Goal: Contribute content: Contribute content

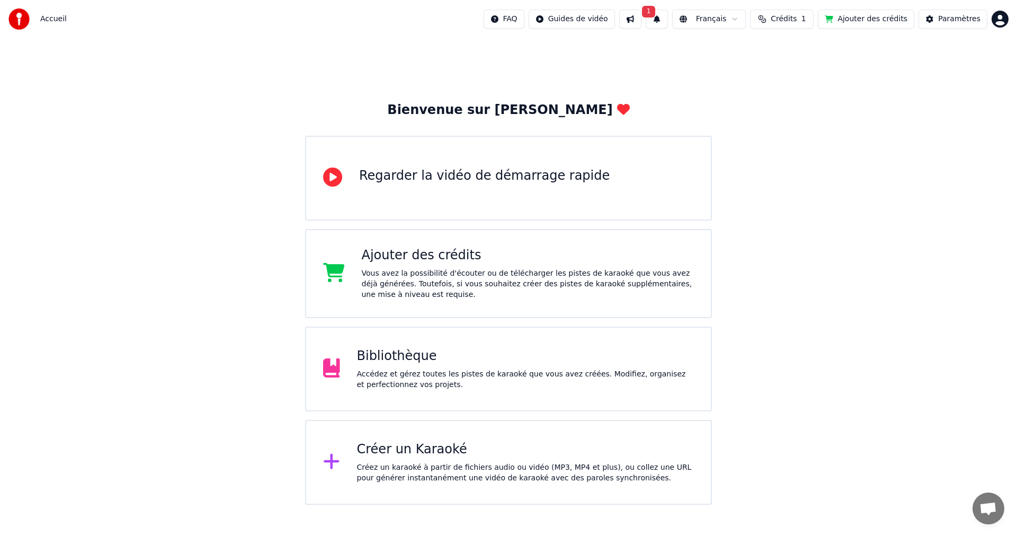
click at [668, 18] on button "1" at bounding box center [657, 19] width 22 height 19
click at [741, 53] on button "Mettre à Jour" at bounding box center [774, 52] width 66 height 19
click at [390, 372] on div "Accédez et gérez toutes les pistes de karaoké que vous avez créées. Modifiez, o…" at bounding box center [526, 379] width 338 height 21
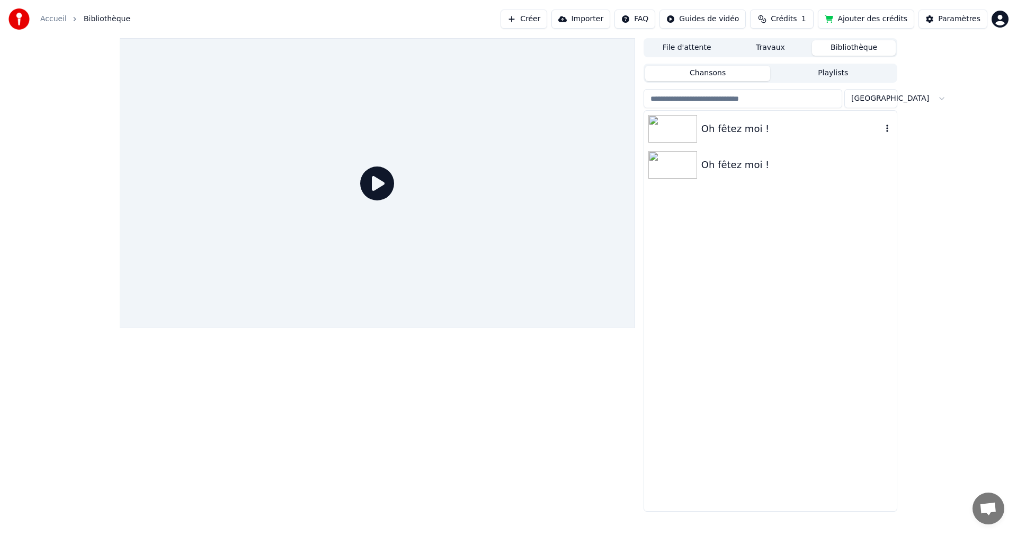
click at [725, 132] on div "Oh fêtez moi !" at bounding box center [792, 128] width 181 height 15
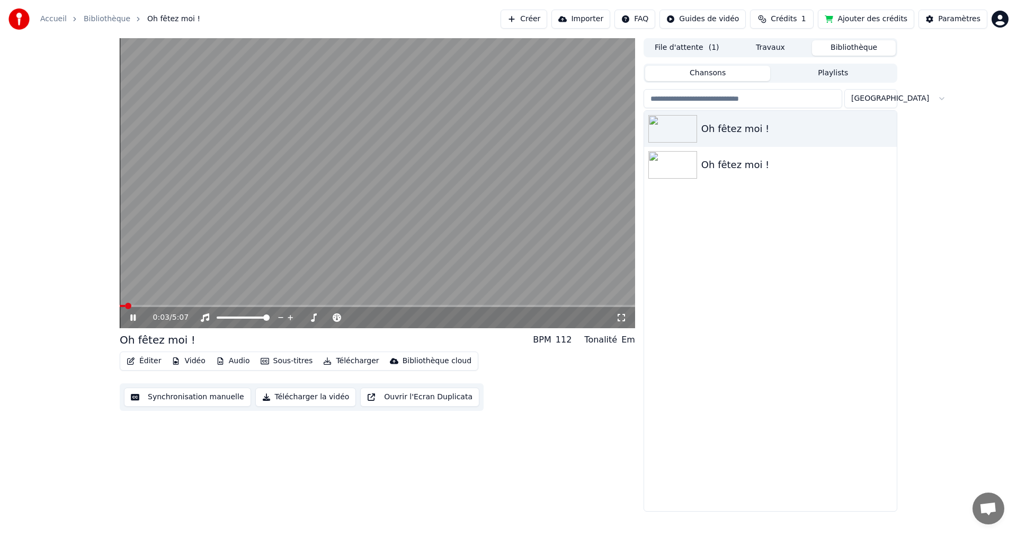
click at [168, 307] on span at bounding box center [378, 306] width 516 height 2
click at [139, 361] on button "Éditer" at bounding box center [143, 360] width 43 height 15
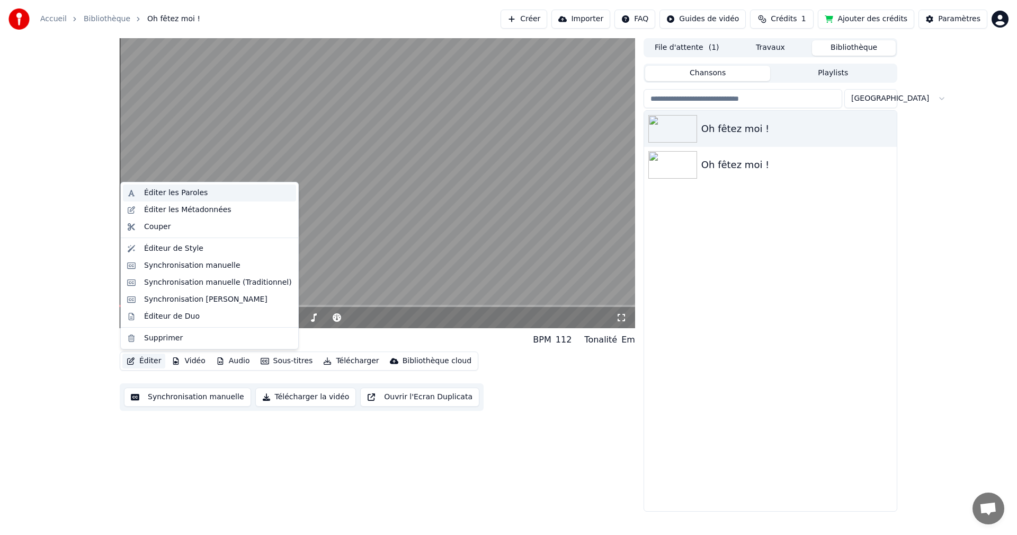
click at [181, 190] on div "Éditer les Paroles" at bounding box center [176, 193] width 64 height 11
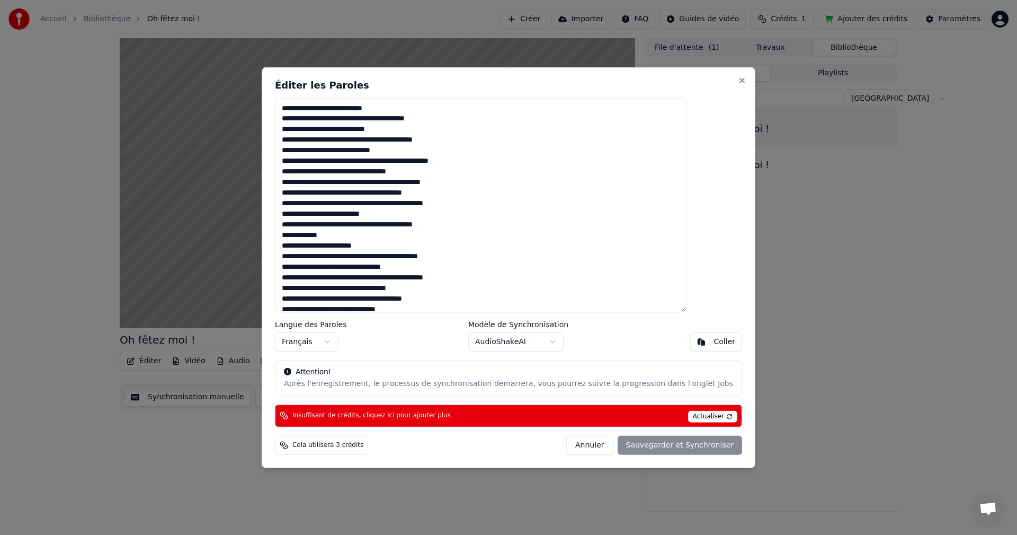
click at [349, 119] on textarea at bounding box center [481, 205] width 412 height 214
drag, startPoint x: 365, startPoint y: 108, endPoint x: 379, endPoint y: 127, distance: 23.4
click at [365, 109] on textarea at bounding box center [481, 205] width 412 height 214
click at [394, 120] on textarea at bounding box center [481, 205] width 412 height 214
click at [452, 120] on textarea at bounding box center [481, 205] width 412 height 214
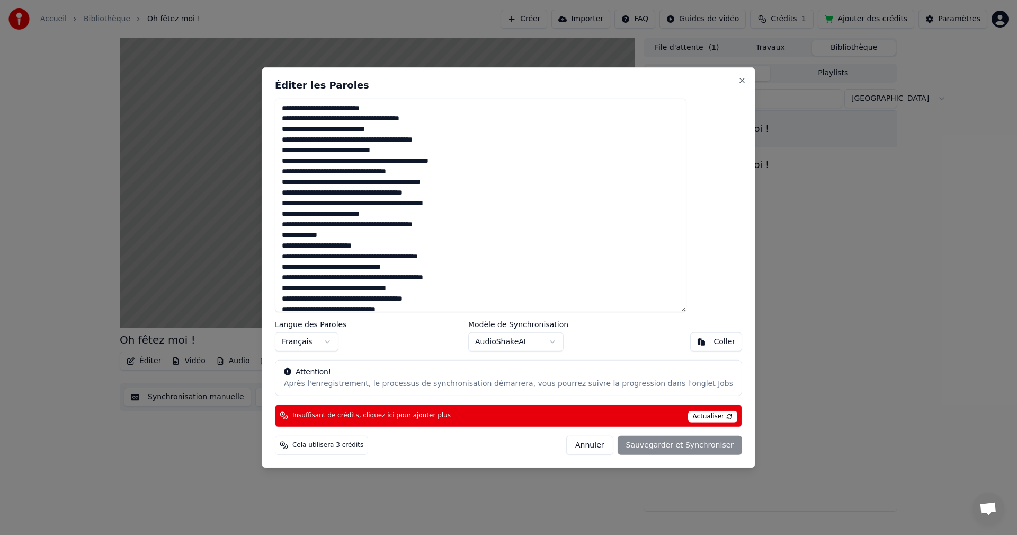
click at [312, 139] on textarea at bounding box center [481, 205] width 412 height 214
click at [310, 118] on textarea at bounding box center [481, 205] width 412 height 214
click at [358, 152] on textarea at bounding box center [481, 205] width 412 height 214
click at [414, 150] on textarea at bounding box center [481, 205] width 412 height 214
click at [393, 151] on textarea at bounding box center [481, 205] width 412 height 214
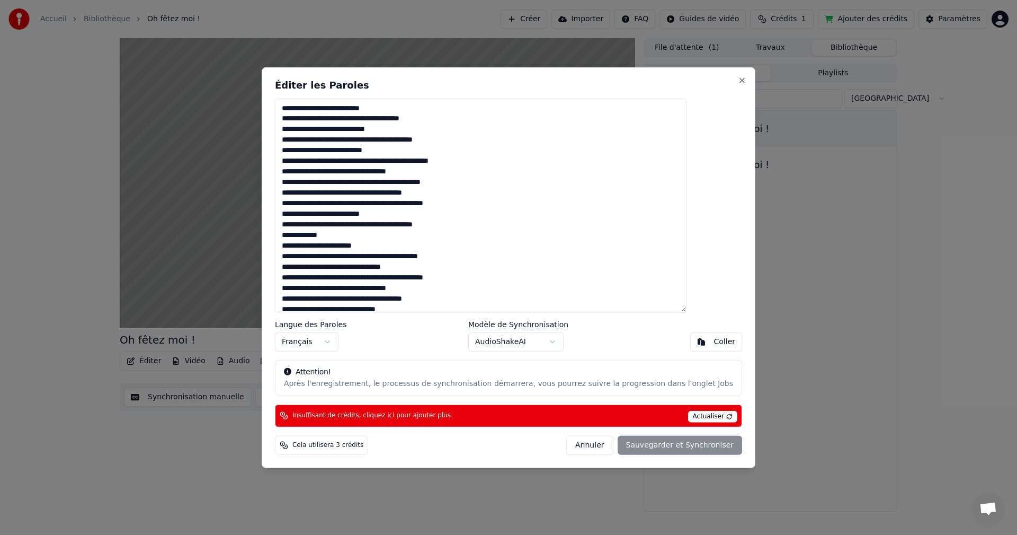
click at [419, 150] on textarea at bounding box center [481, 205] width 412 height 214
drag, startPoint x: 315, startPoint y: 159, endPoint x: 323, endPoint y: 174, distance: 16.6
click at [315, 160] on textarea at bounding box center [481, 205] width 412 height 214
click at [379, 161] on textarea at bounding box center [481, 205] width 412 height 214
click at [385, 162] on textarea at bounding box center [481, 205] width 412 height 214
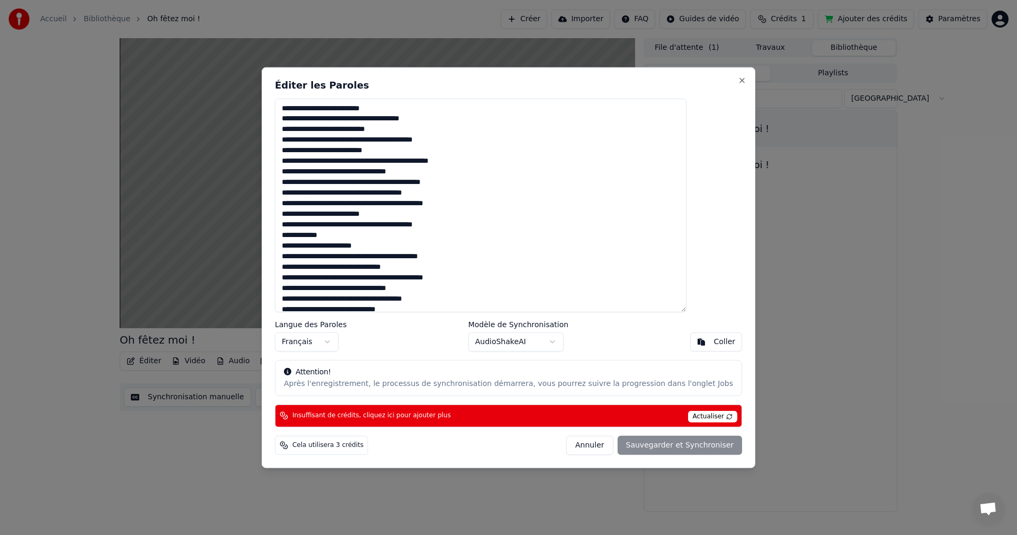
click at [371, 171] on textarea at bounding box center [481, 205] width 412 height 214
click at [448, 168] on textarea at bounding box center [481, 205] width 412 height 214
click at [359, 183] on textarea at bounding box center [481, 205] width 412 height 214
drag, startPoint x: 371, startPoint y: 182, endPoint x: 378, endPoint y: 187, distance: 8.8
click at [371, 182] on textarea at bounding box center [481, 205] width 412 height 214
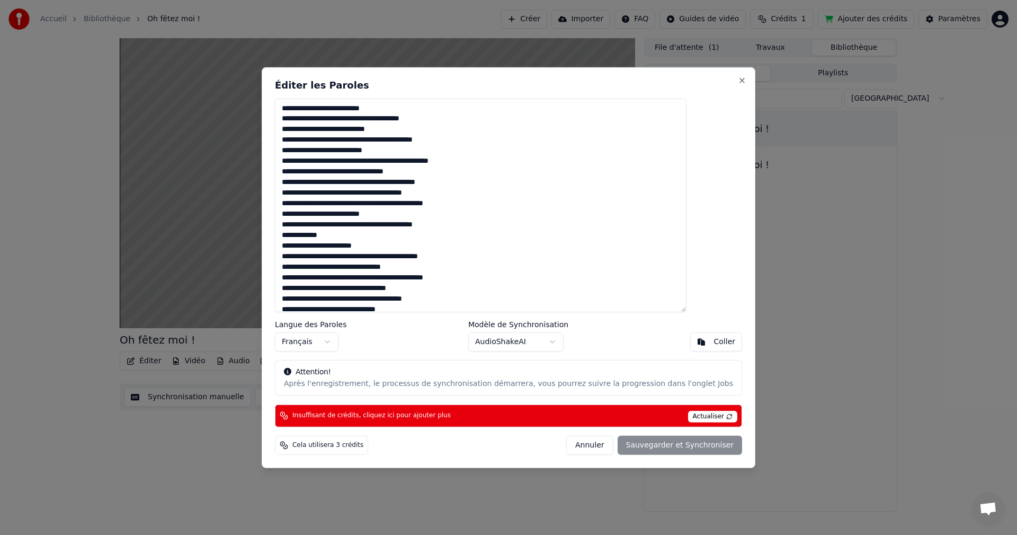
click at [433, 182] on textarea at bounding box center [481, 205] width 412 height 214
click at [342, 193] on textarea at bounding box center [481, 205] width 412 height 214
click at [476, 180] on textarea at bounding box center [481, 205] width 412 height 214
click at [394, 192] on textarea at bounding box center [481, 205] width 412 height 214
click at [446, 192] on textarea at bounding box center [481, 205] width 412 height 214
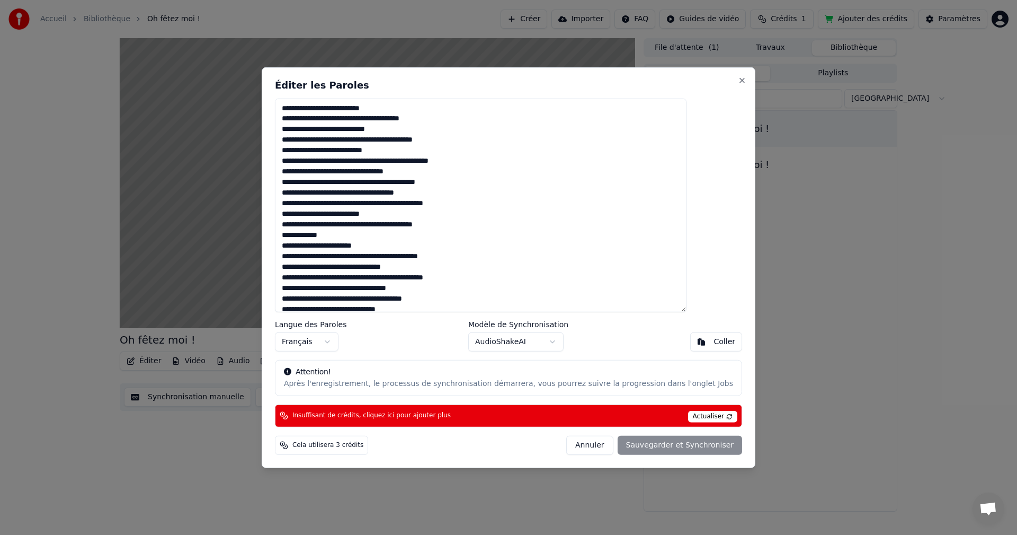
click at [467, 191] on textarea at bounding box center [481, 205] width 412 height 214
click at [343, 203] on textarea at bounding box center [481, 205] width 412 height 214
click at [494, 203] on textarea at bounding box center [481, 205] width 412 height 214
click at [313, 216] on textarea at bounding box center [481, 205] width 412 height 214
drag, startPoint x: 344, startPoint y: 213, endPoint x: 357, endPoint y: 227, distance: 19.1
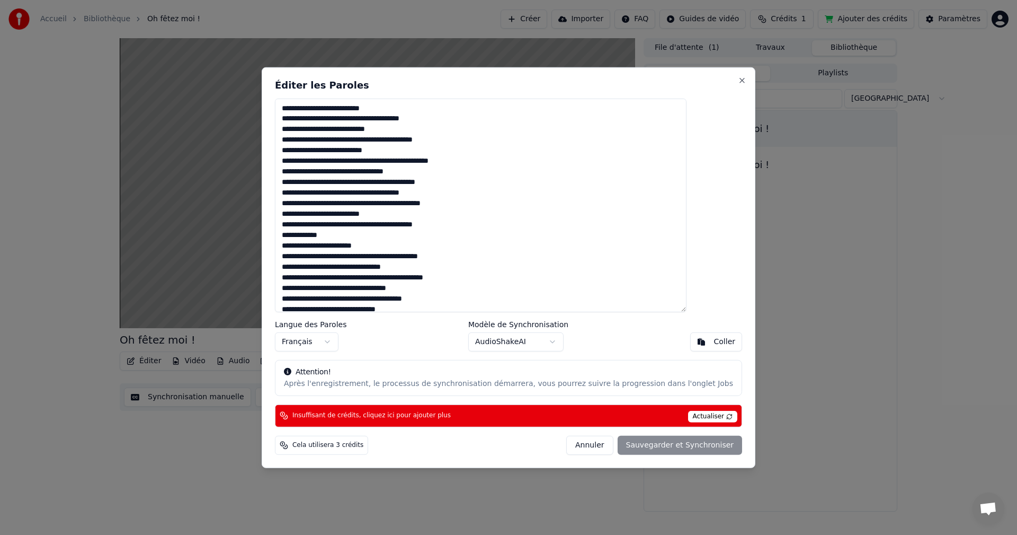
click at [344, 214] on textarea at bounding box center [481, 205] width 412 height 214
click at [394, 212] on textarea at bounding box center [481, 205] width 412 height 214
click at [409, 216] on textarea at bounding box center [481, 205] width 412 height 214
click at [474, 223] on textarea at bounding box center [481, 205] width 412 height 214
click at [344, 233] on textarea at bounding box center [481, 205] width 412 height 214
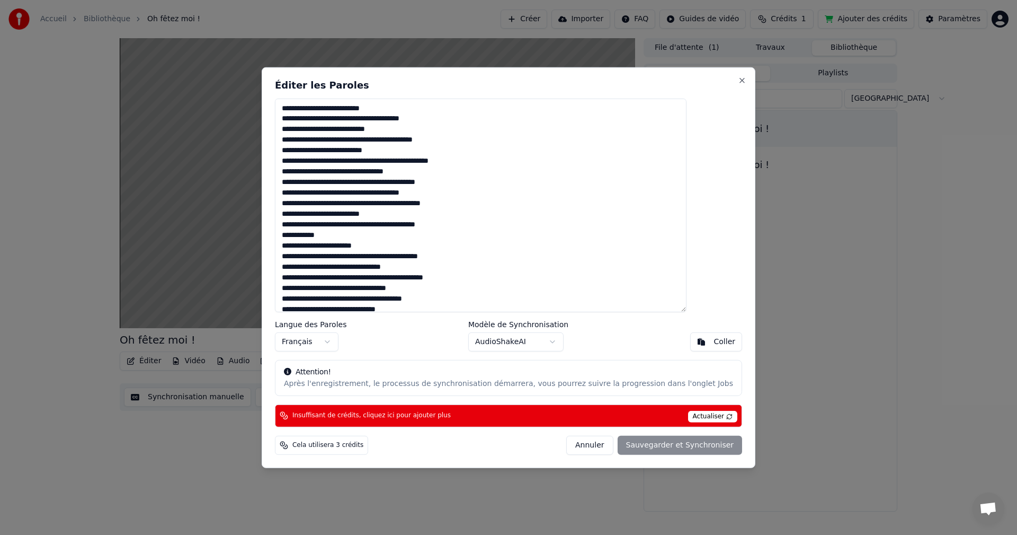
click at [362, 235] on textarea at bounding box center [481, 205] width 412 height 214
click at [407, 246] on textarea at bounding box center [481, 205] width 412 height 214
click at [314, 254] on textarea at bounding box center [481, 205] width 412 height 214
drag, startPoint x: 415, startPoint y: 255, endPoint x: 434, endPoint y: 281, distance: 32.2
click at [415, 255] on textarea at bounding box center [481, 205] width 412 height 214
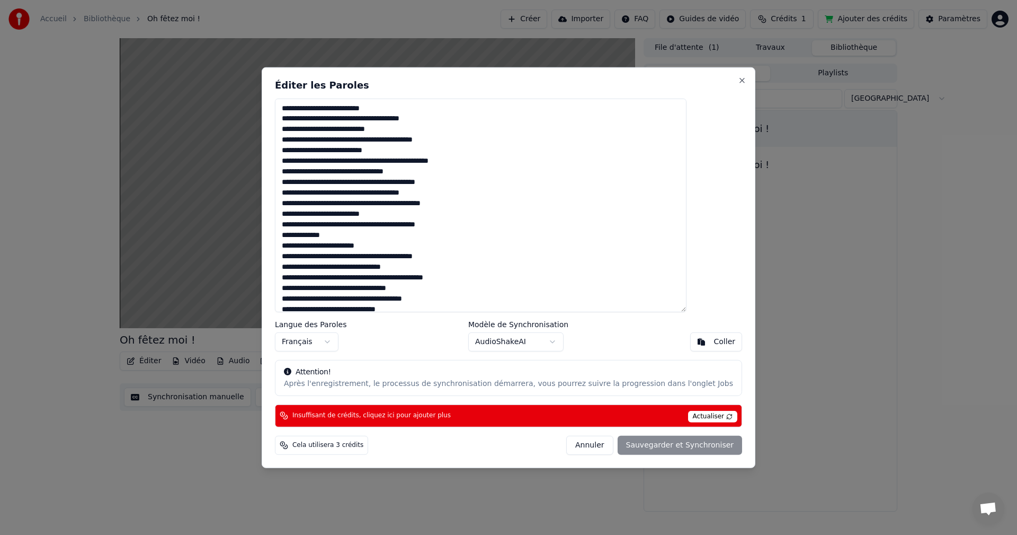
click at [479, 255] on textarea at bounding box center [481, 205] width 412 height 214
click at [444, 267] on textarea at bounding box center [481, 205] width 412 height 214
click at [312, 277] on textarea at bounding box center [481, 205] width 412 height 214
click at [362, 276] on textarea at bounding box center [481, 205] width 412 height 214
click at [414, 278] on textarea at bounding box center [481, 205] width 412 height 214
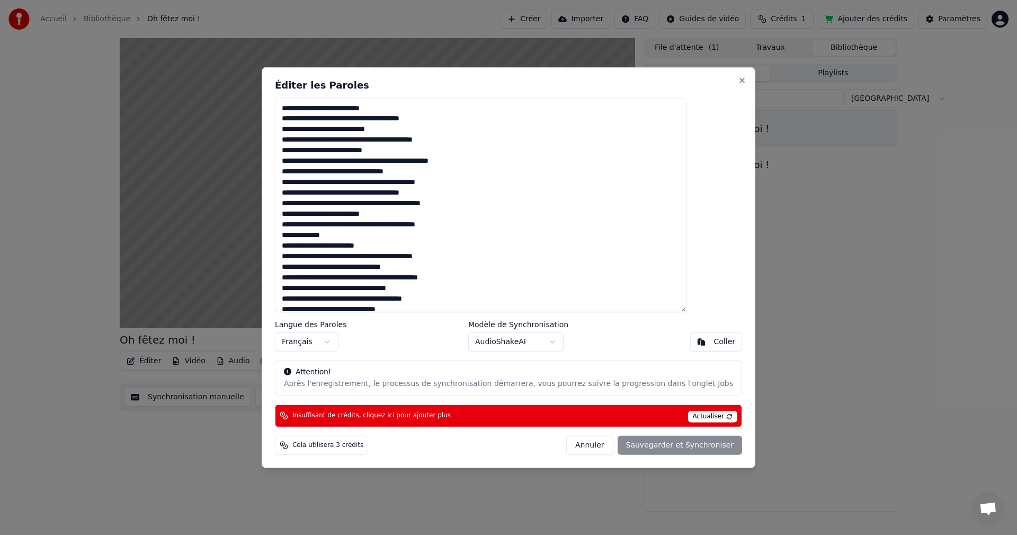
click at [372, 289] on textarea at bounding box center [481, 205] width 412 height 214
click at [316, 300] on textarea at bounding box center [481, 205] width 412 height 214
click at [350, 300] on textarea at bounding box center [481, 205] width 412 height 214
drag, startPoint x: 356, startPoint y: 299, endPoint x: 363, endPoint y: 305, distance: 9.1
click at [356, 299] on textarea at bounding box center [481, 205] width 412 height 214
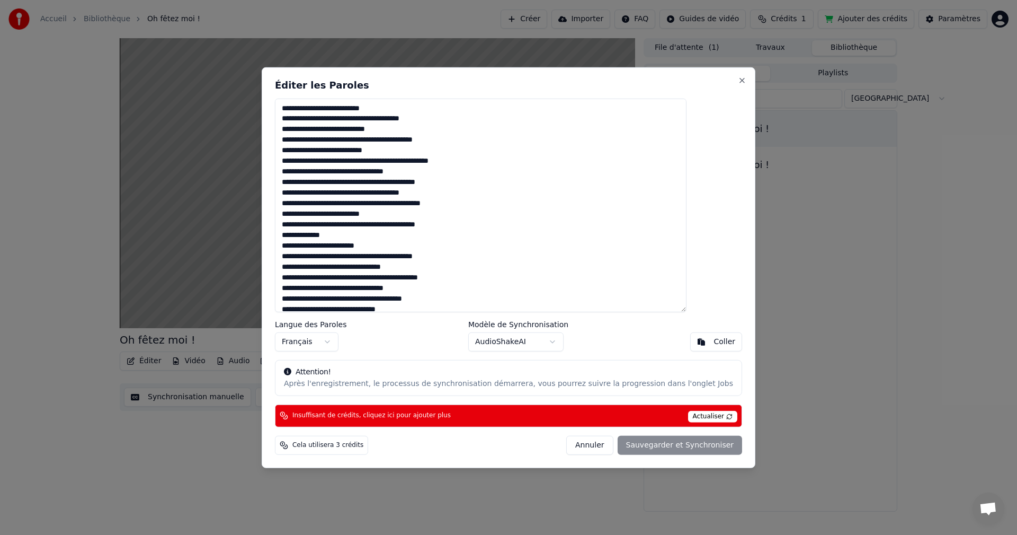
click at [350, 299] on textarea at bounding box center [481, 205] width 412 height 214
click at [360, 300] on textarea at bounding box center [481, 205] width 412 height 214
click at [444, 290] on textarea at bounding box center [481, 205] width 412 height 214
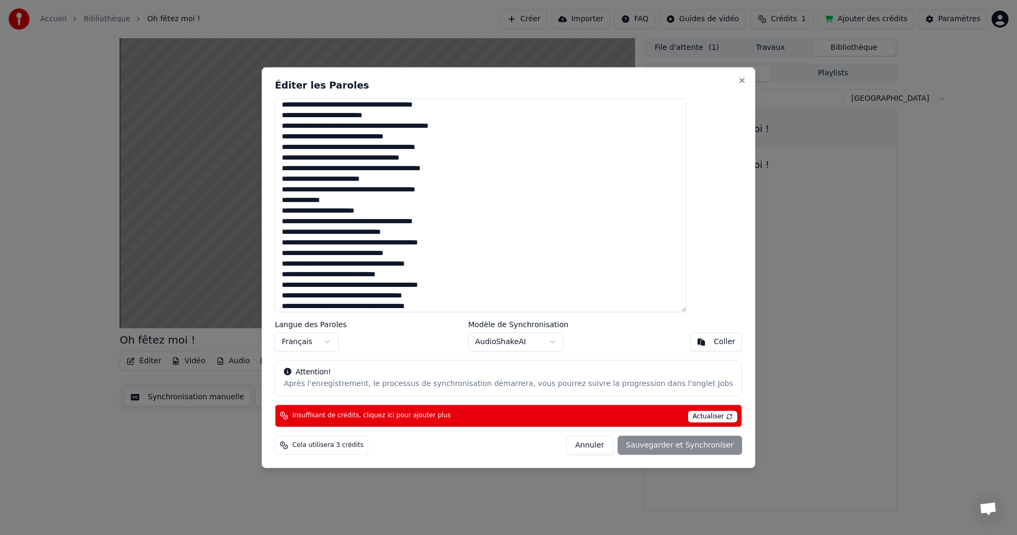
scroll to position [53, 0]
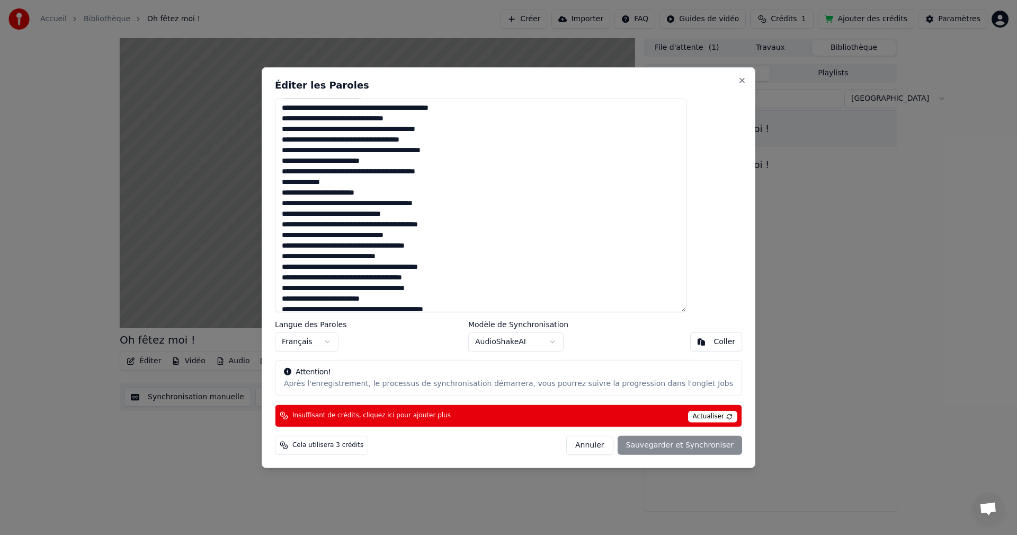
click at [432, 258] on textarea at bounding box center [481, 205] width 412 height 214
drag, startPoint x: 313, startPoint y: 267, endPoint x: 323, endPoint y: 273, distance: 11.5
click at [314, 268] on textarea at bounding box center [481, 205] width 412 height 214
click at [410, 268] on textarea at bounding box center [481, 205] width 412 height 214
click at [416, 267] on textarea at bounding box center [481, 205] width 412 height 214
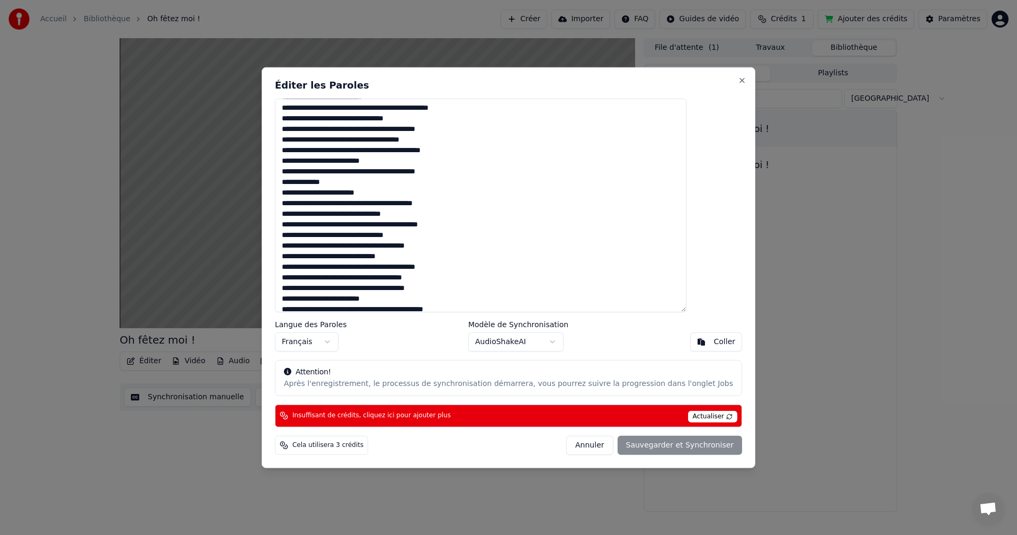
click at [344, 279] on textarea at bounding box center [481, 205] width 412 height 214
click at [393, 278] on textarea at bounding box center [481, 205] width 412 height 214
click at [442, 278] on textarea at bounding box center [481, 205] width 412 height 214
click at [458, 277] on textarea at bounding box center [481, 205] width 412 height 214
click at [403, 290] on textarea at bounding box center [481, 205] width 412 height 214
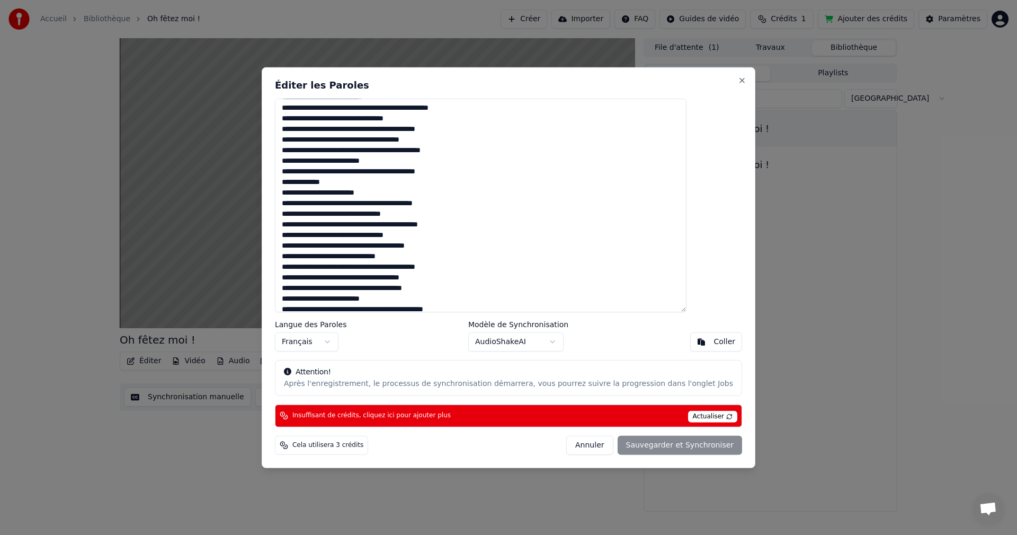
click at [428, 288] on textarea at bounding box center [481, 205] width 412 height 214
drag, startPoint x: 440, startPoint y: 290, endPoint x: 456, endPoint y: 299, distance: 18.3
click at [441, 290] on textarea at bounding box center [481, 205] width 412 height 214
click at [458, 290] on textarea at bounding box center [481, 205] width 412 height 214
click at [314, 298] on textarea at bounding box center [481, 205] width 412 height 214
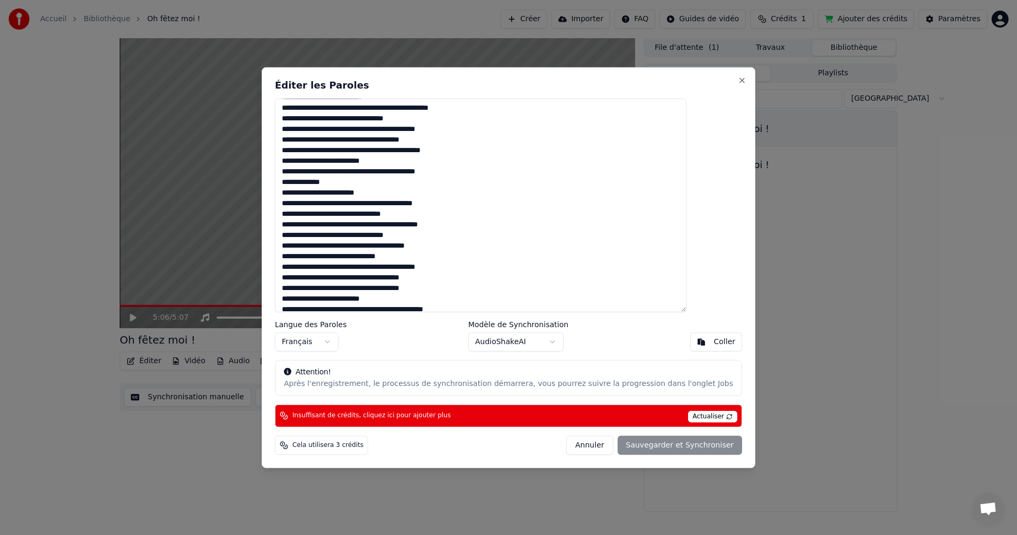
click at [412, 299] on textarea at bounding box center [481, 205] width 412 height 214
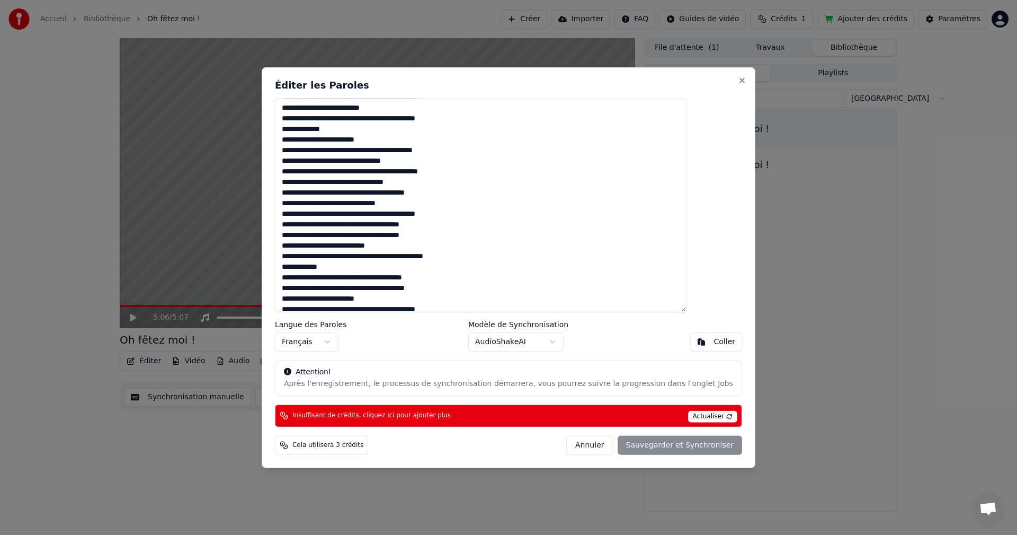
click at [426, 259] on textarea at bounding box center [481, 205] width 412 height 214
click at [485, 251] on textarea at bounding box center [481, 205] width 412 height 214
click at [486, 259] on textarea at bounding box center [481, 205] width 412 height 214
click at [374, 267] on textarea at bounding box center [481, 205] width 412 height 214
click at [344, 267] on textarea at bounding box center [481, 205] width 412 height 214
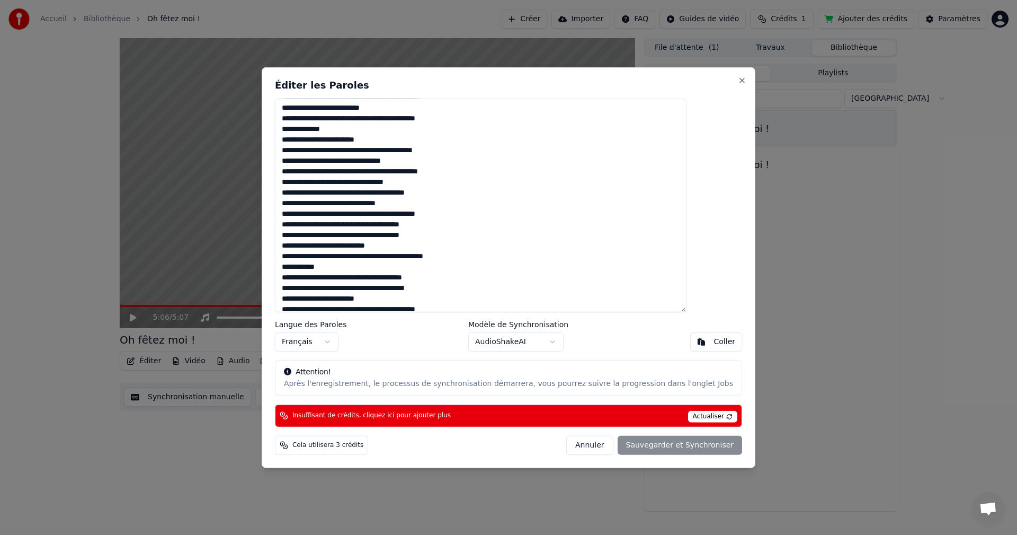
click at [367, 267] on textarea at bounding box center [481, 205] width 412 height 214
click at [346, 246] on textarea at bounding box center [481, 205] width 412 height 214
click at [395, 247] on textarea at bounding box center [481, 205] width 412 height 214
click at [343, 279] on textarea at bounding box center [481, 205] width 412 height 214
click at [395, 278] on textarea at bounding box center [481, 205] width 412 height 214
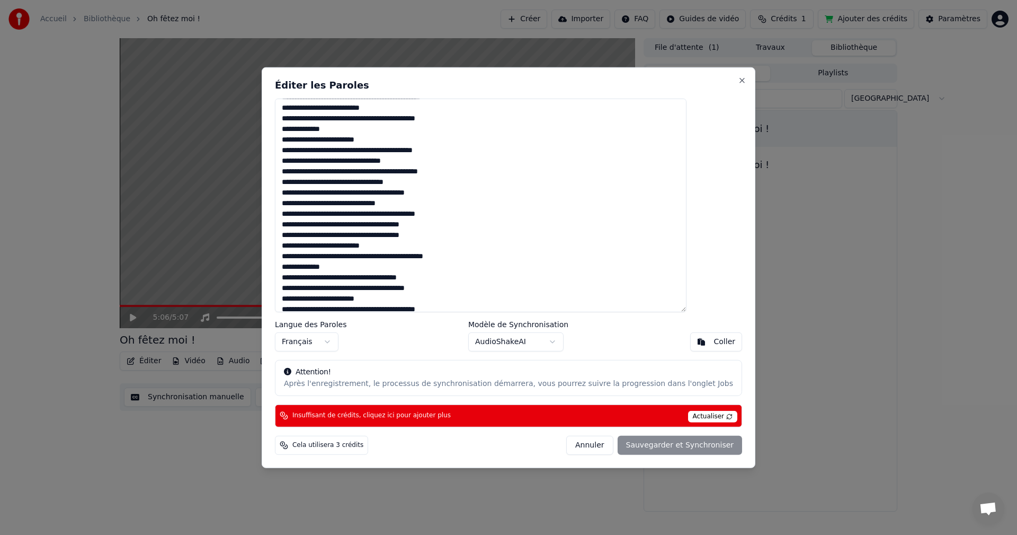
click at [445, 277] on textarea at bounding box center [481, 205] width 412 height 214
click at [464, 278] on textarea at bounding box center [481, 205] width 412 height 214
click at [414, 289] on textarea at bounding box center [481, 205] width 412 height 214
click at [451, 286] on textarea at bounding box center [481, 205] width 412 height 214
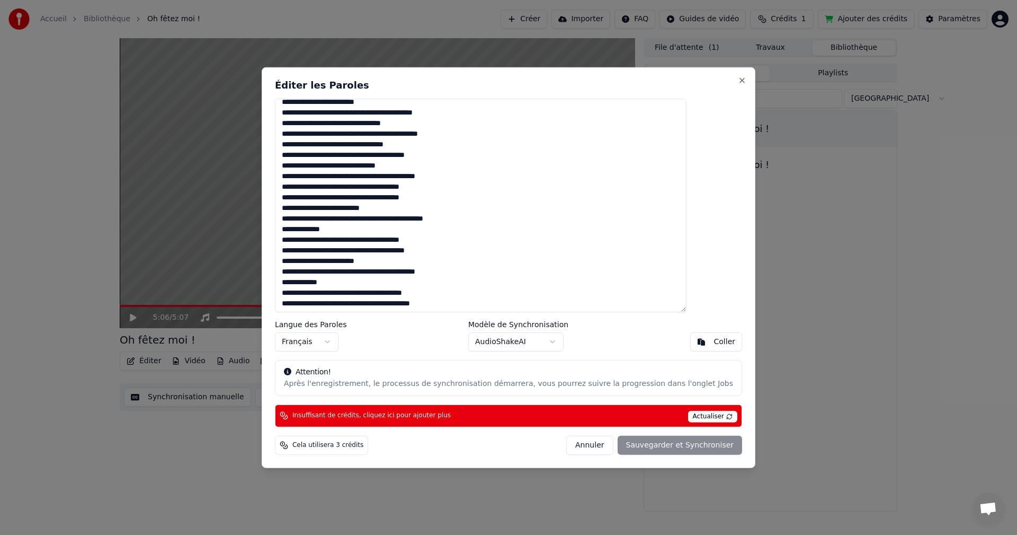
scroll to position [159, 0]
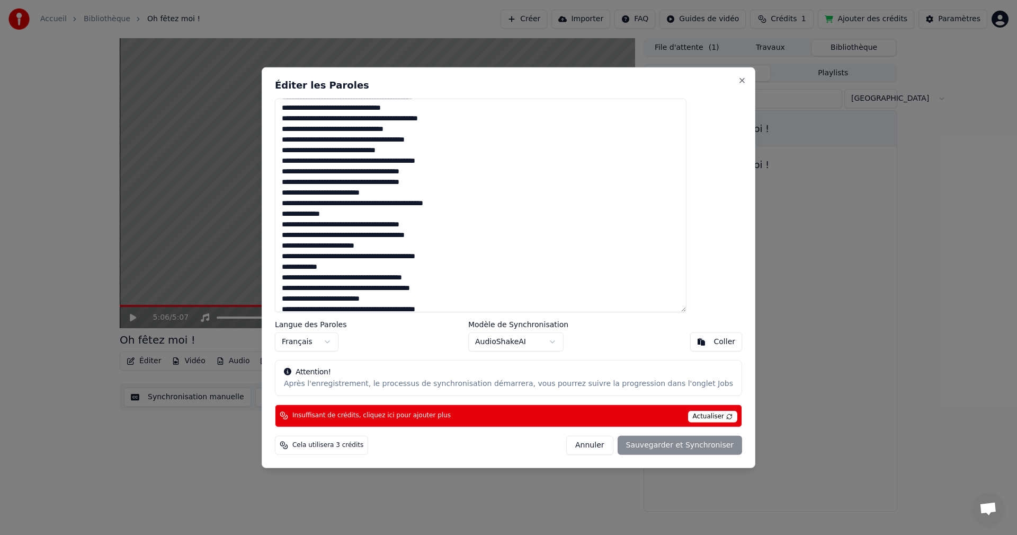
click at [313, 246] on textarea at bounding box center [481, 205] width 412 height 214
click at [325, 247] on textarea at bounding box center [481, 205] width 412 height 214
click at [402, 244] on textarea at bounding box center [481, 205] width 412 height 214
click at [370, 256] on textarea at bounding box center [481, 205] width 412 height 214
click at [417, 255] on textarea at bounding box center [481, 205] width 412 height 214
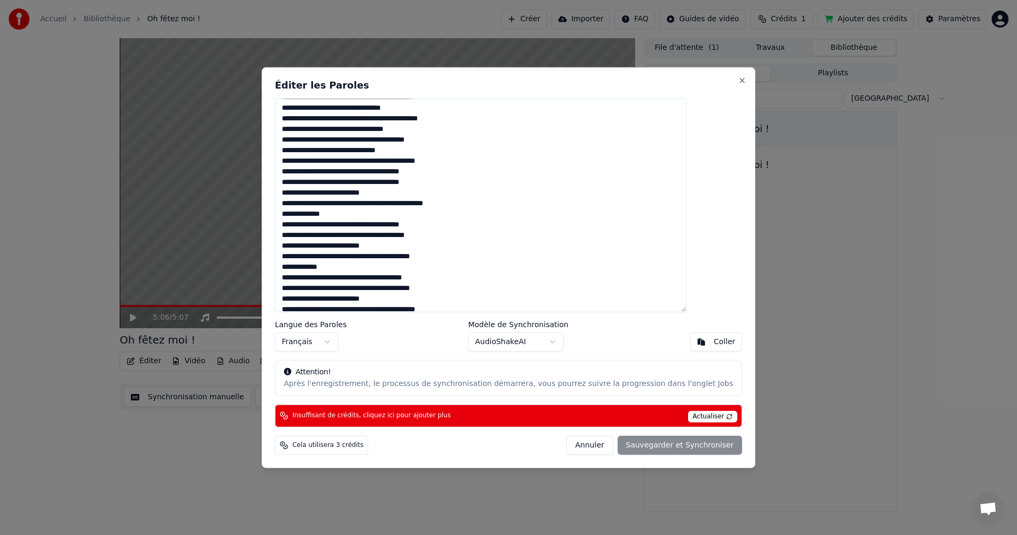
click at [467, 260] on textarea at bounding box center [481, 205] width 412 height 214
click at [346, 267] on textarea at bounding box center [481, 205] width 412 height 214
click at [368, 267] on textarea at bounding box center [481, 205] width 412 height 214
click at [398, 280] on textarea at bounding box center [481, 205] width 412 height 214
click at [361, 278] on textarea at bounding box center [481, 205] width 412 height 214
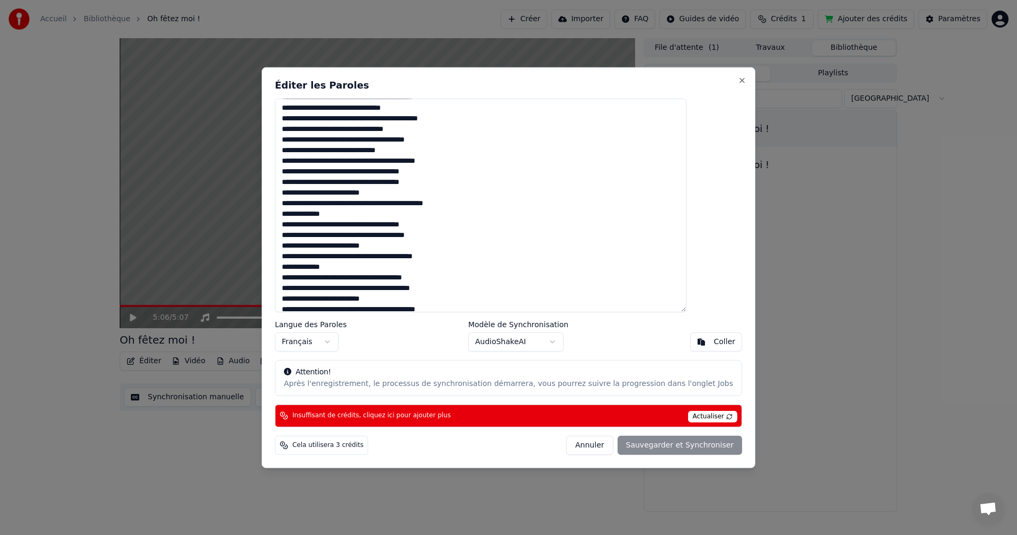
click at [367, 278] on textarea at bounding box center [481, 205] width 412 height 214
click at [410, 277] on textarea at bounding box center [481, 205] width 412 height 214
click at [419, 278] on textarea at bounding box center [481, 205] width 412 height 214
click at [457, 280] on textarea at bounding box center [481, 205] width 412 height 214
click at [402, 290] on textarea at bounding box center [481, 205] width 412 height 214
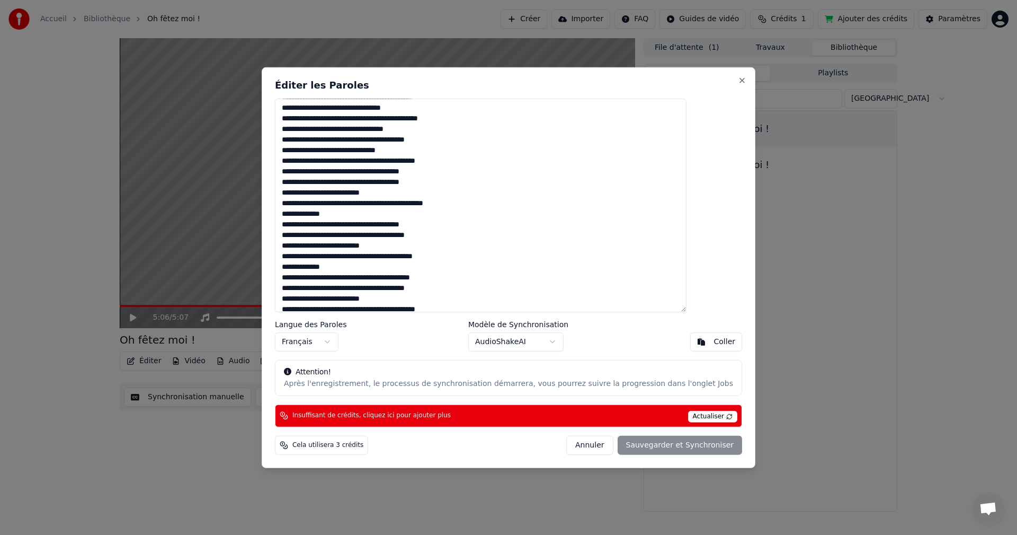
click at [463, 290] on textarea at bounding box center [481, 205] width 412 height 214
drag, startPoint x: 343, startPoint y: 297, endPoint x: 361, endPoint y: 315, distance: 25.5
click at [343, 298] on textarea at bounding box center [481, 205] width 412 height 214
click at [352, 300] on textarea at bounding box center [481, 205] width 412 height 214
click at [370, 297] on textarea at bounding box center [481, 205] width 412 height 214
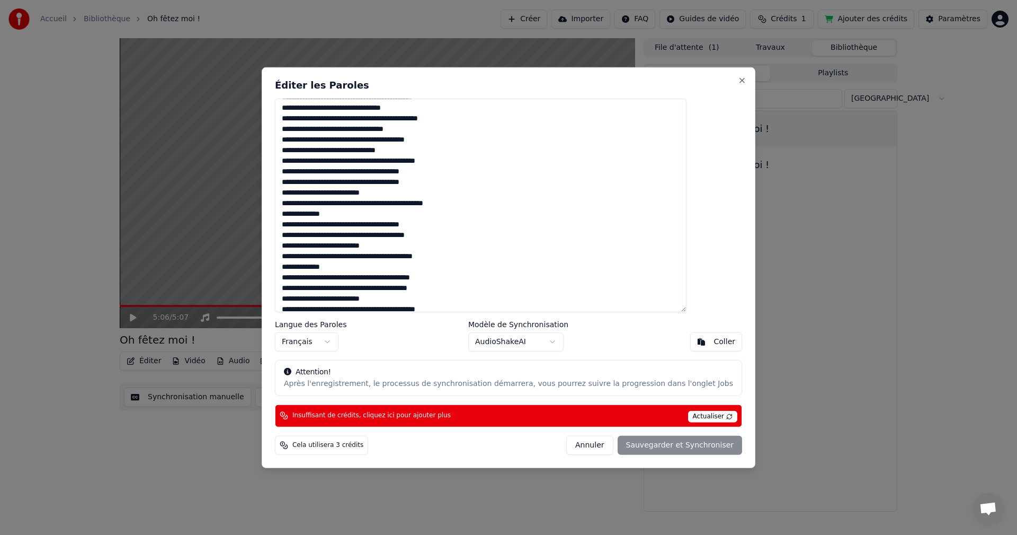
click at [416, 300] on textarea at bounding box center [481, 205] width 412 height 214
drag, startPoint x: 362, startPoint y: 258, endPoint x: 377, endPoint y: 270, distance: 19.5
click at [362, 258] on textarea at bounding box center [481, 205] width 412 height 214
drag, startPoint x: 406, startPoint y: 258, endPoint x: 418, endPoint y: 285, distance: 29.2
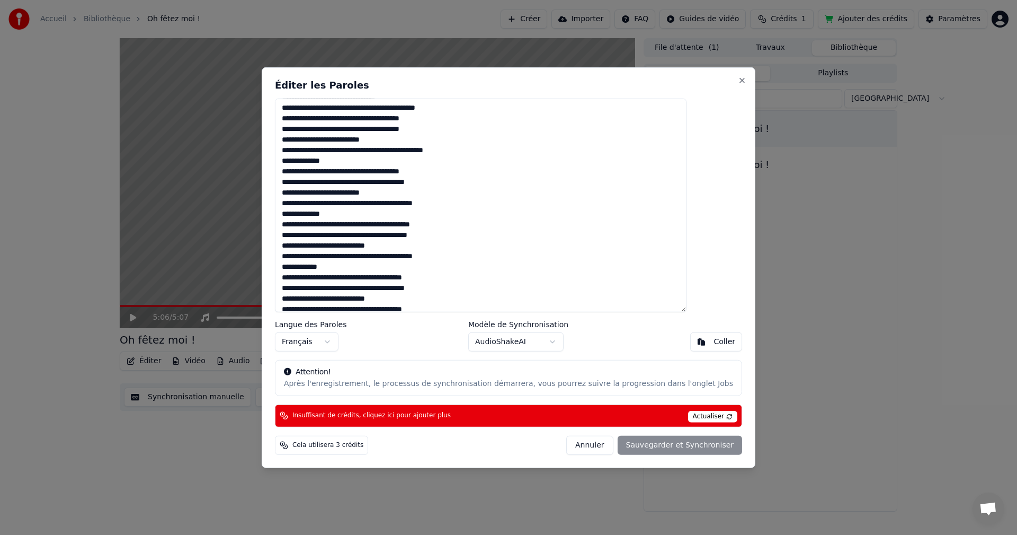
click at [406, 259] on textarea at bounding box center [481, 205] width 412 height 214
click at [468, 256] on textarea at bounding box center [481, 205] width 412 height 214
click at [343, 277] on textarea at bounding box center [481, 205] width 412 height 214
click at [390, 277] on textarea at bounding box center [481, 205] width 412 height 214
click at [441, 278] on textarea at bounding box center [481, 205] width 412 height 214
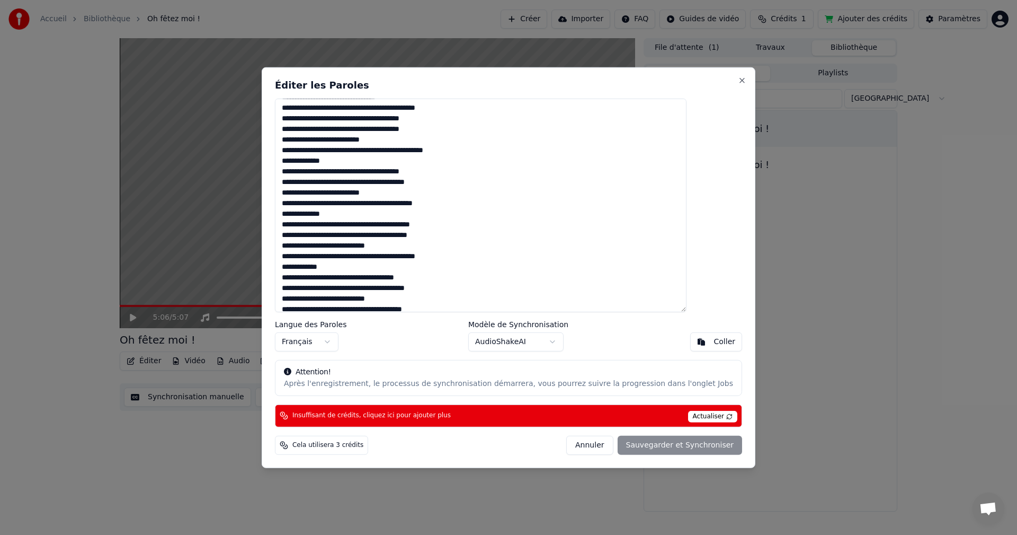
click at [457, 278] on textarea at bounding box center [481, 205] width 412 height 214
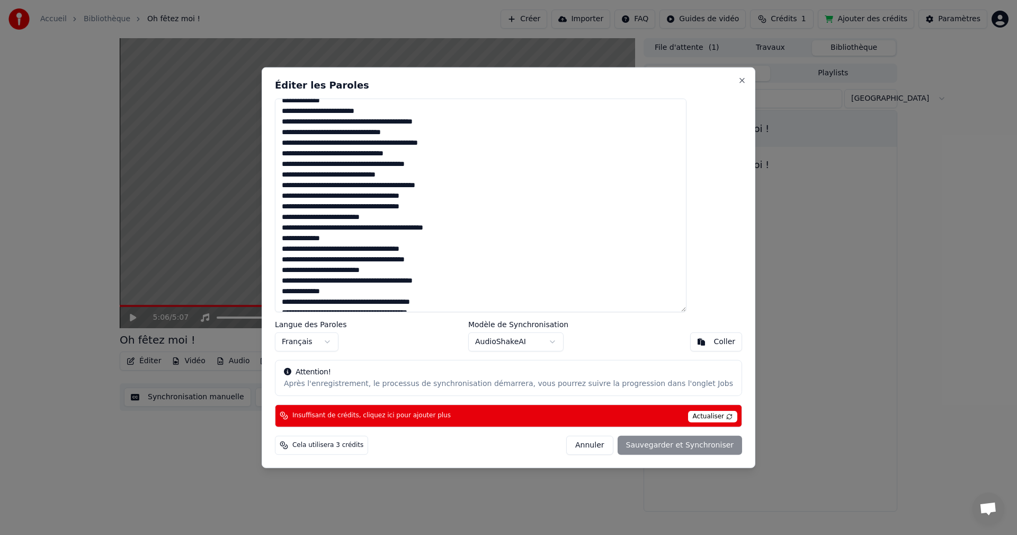
scroll to position [0, 0]
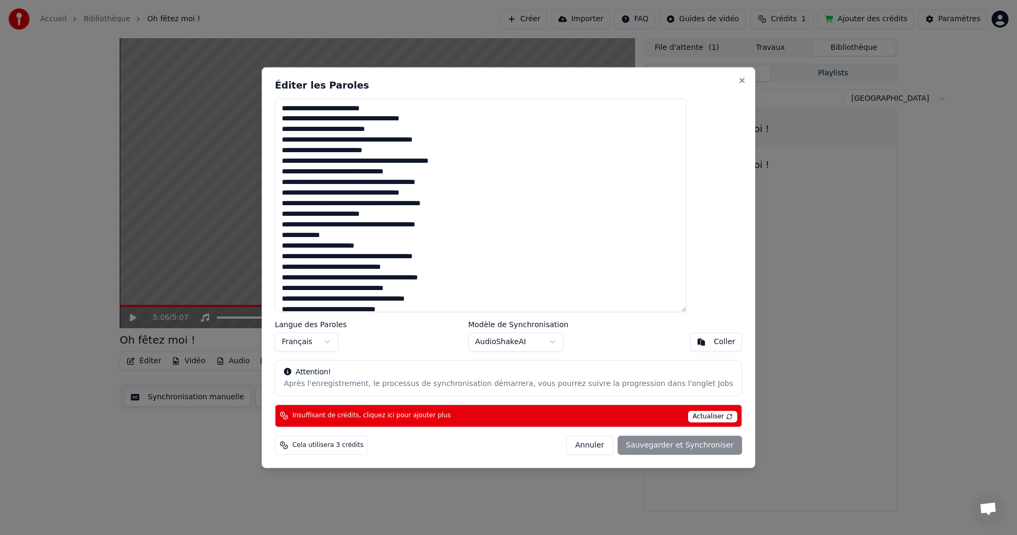
click at [341, 194] on textarea at bounding box center [481, 205] width 412 height 214
click at [390, 192] on textarea at bounding box center [481, 205] width 412 height 214
drag, startPoint x: 439, startPoint y: 193, endPoint x: 455, endPoint y: 216, distance: 27.7
click at [439, 194] on textarea at bounding box center [481, 205] width 412 height 214
click at [392, 214] on textarea at bounding box center [481, 205] width 412 height 214
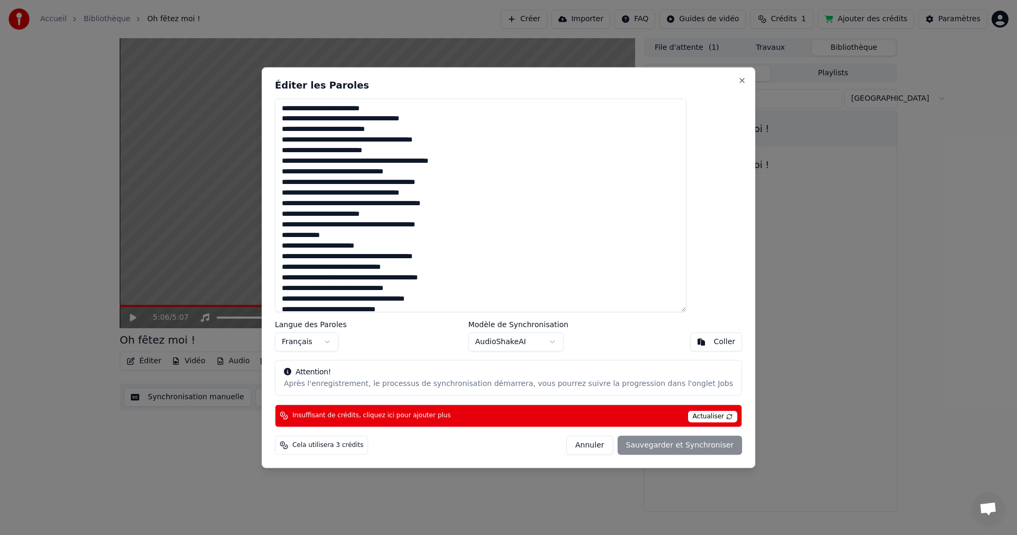
drag, startPoint x: 341, startPoint y: 215, endPoint x: 357, endPoint y: 228, distance: 19.9
click at [341, 216] on textarea at bounding box center [481, 205] width 412 height 214
click at [342, 235] on textarea at bounding box center [481, 205] width 412 height 214
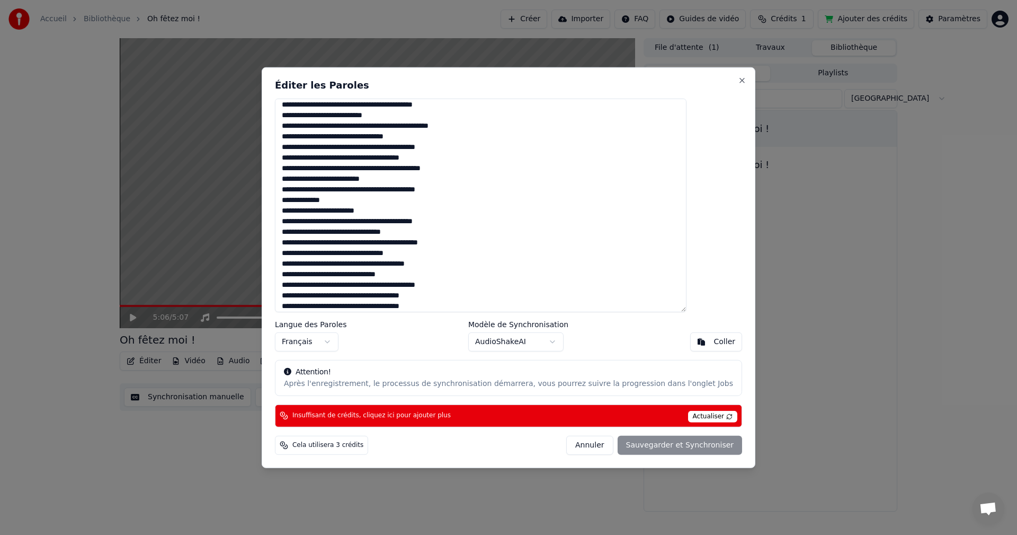
scroll to position [106, 0]
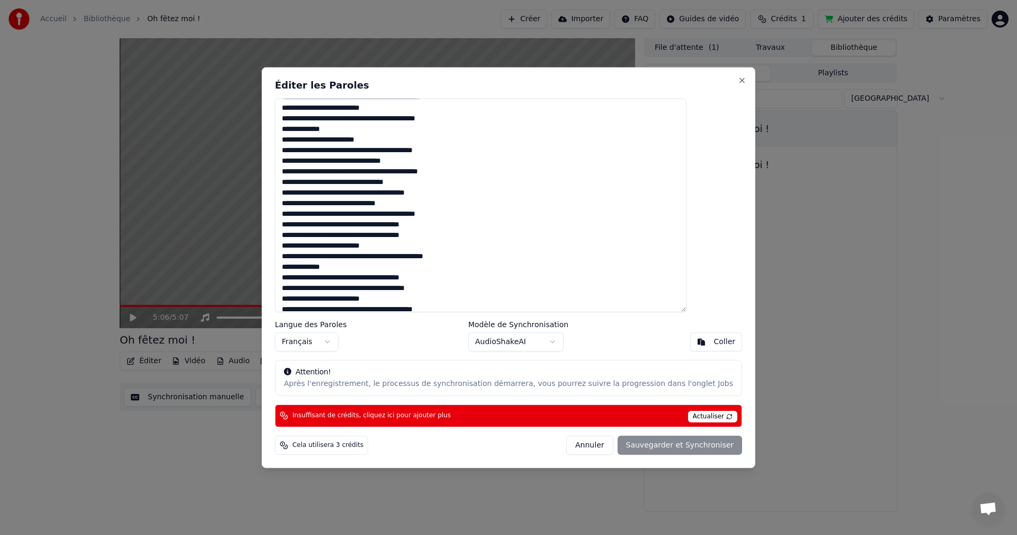
drag, startPoint x: 342, startPoint y: 226, endPoint x: 352, endPoint y: 239, distance: 17.1
click at [342, 227] on textarea at bounding box center [481, 205] width 412 height 214
click at [389, 227] on textarea at bounding box center [481, 205] width 412 height 214
click at [441, 226] on textarea at bounding box center [481, 205] width 412 height 214
click at [341, 248] on textarea at bounding box center [481, 205] width 412 height 214
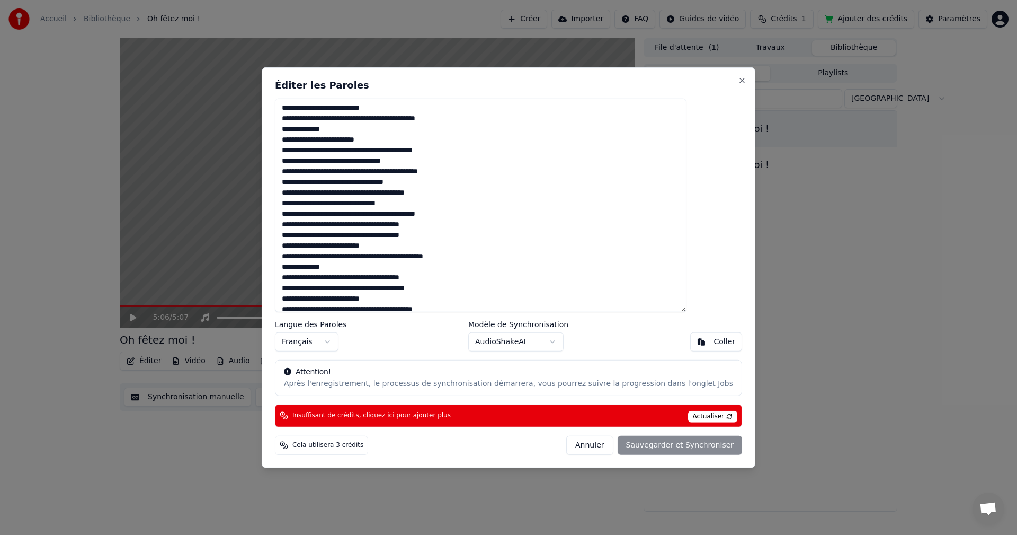
click at [389, 247] on textarea at bounding box center [481, 205] width 412 height 214
click at [343, 265] on textarea at bounding box center [481, 205] width 412 height 214
click at [342, 276] on textarea at bounding box center [481, 205] width 412 height 214
click at [391, 278] on textarea at bounding box center [481, 205] width 412 height 214
click at [440, 278] on textarea at bounding box center [481, 205] width 412 height 214
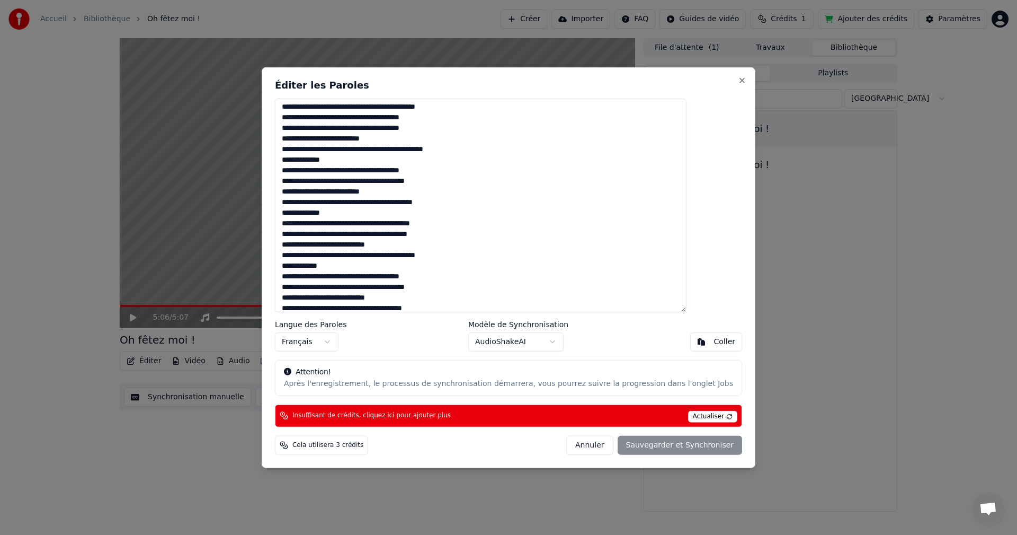
scroll to position [229, 0]
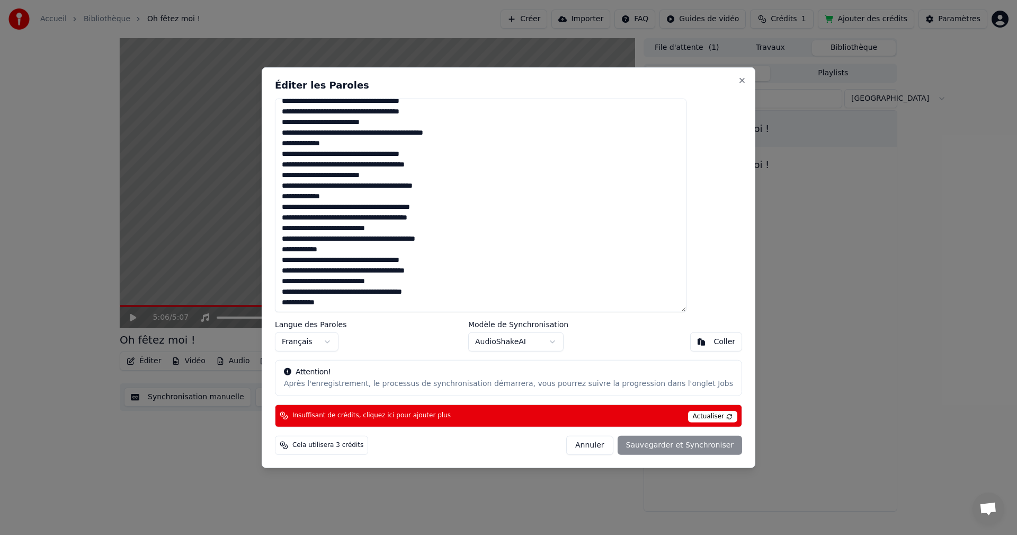
click at [342, 196] on textarea at bounding box center [481, 205] width 412 height 214
drag, startPoint x: 397, startPoint y: 208, endPoint x: 409, endPoint y: 241, distance: 34.4
click at [397, 209] on textarea at bounding box center [481, 205] width 412 height 214
drag, startPoint x: 368, startPoint y: 230, endPoint x: 374, endPoint y: 248, distance: 19.6
click at [368, 230] on textarea at bounding box center [481, 205] width 412 height 214
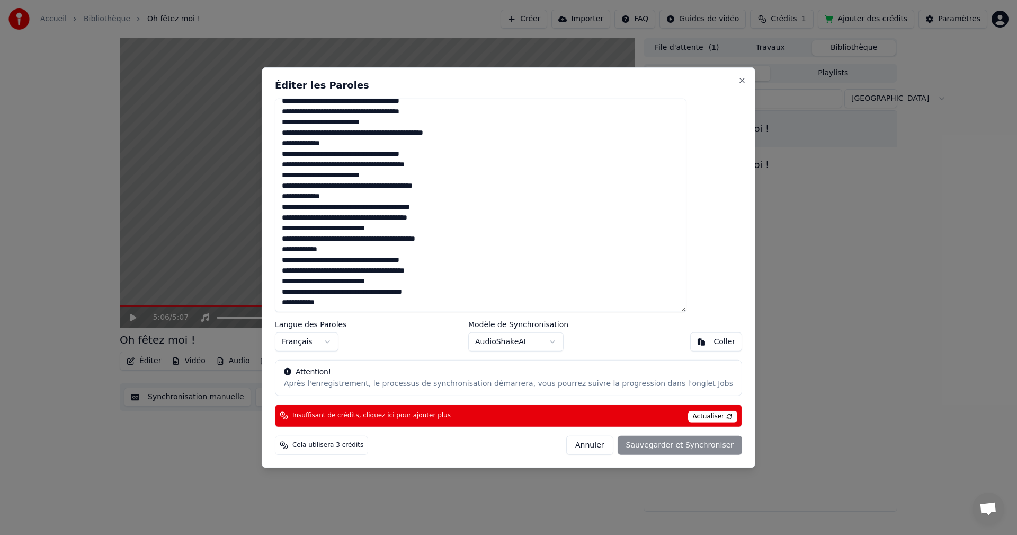
click at [356, 273] on textarea at bounding box center [481, 205] width 412 height 214
click at [411, 271] on textarea at bounding box center [481, 205] width 412 height 214
click at [453, 272] on textarea at bounding box center [481, 205] width 412 height 214
click at [371, 282] on textarea at bounding box center [481, 205] width 412 height 214
click at [441, 283] on textarea at bounding box center [481, 205] width 412 height 214
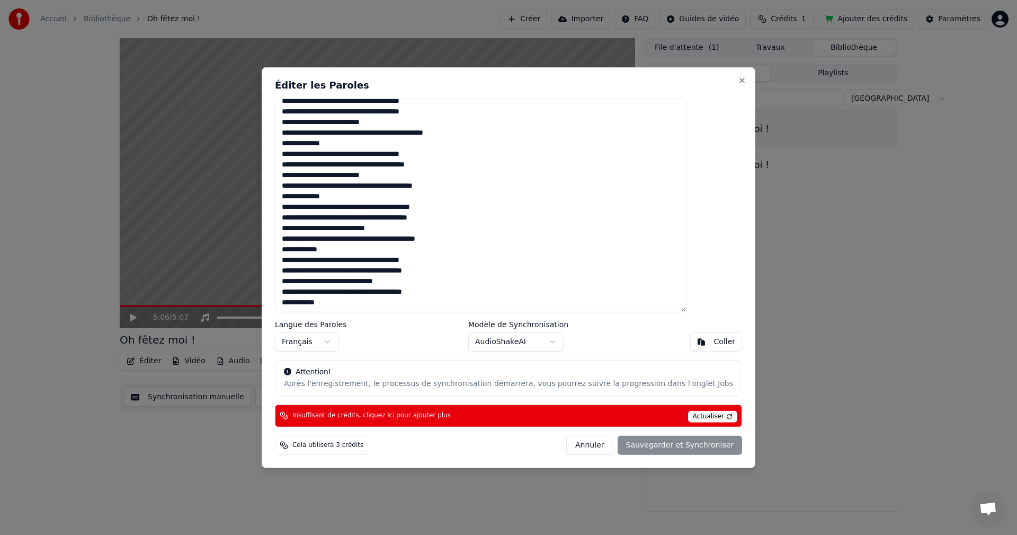
click at [389, 279] on textarea at bounding box center [481, 205] width 412 height 214
click at [424, 258] on textarea at bounding box center [481, 205] width 412 height 214
click at [374, 260] on textarea at bounding box center [481, 205] width 412 height 214
click at [324, 260] on textarea at bounding box center [481, 205] width 412 height 214
click at [369, 291] on textarea at bounding box center [481, 205] width 412 height 214
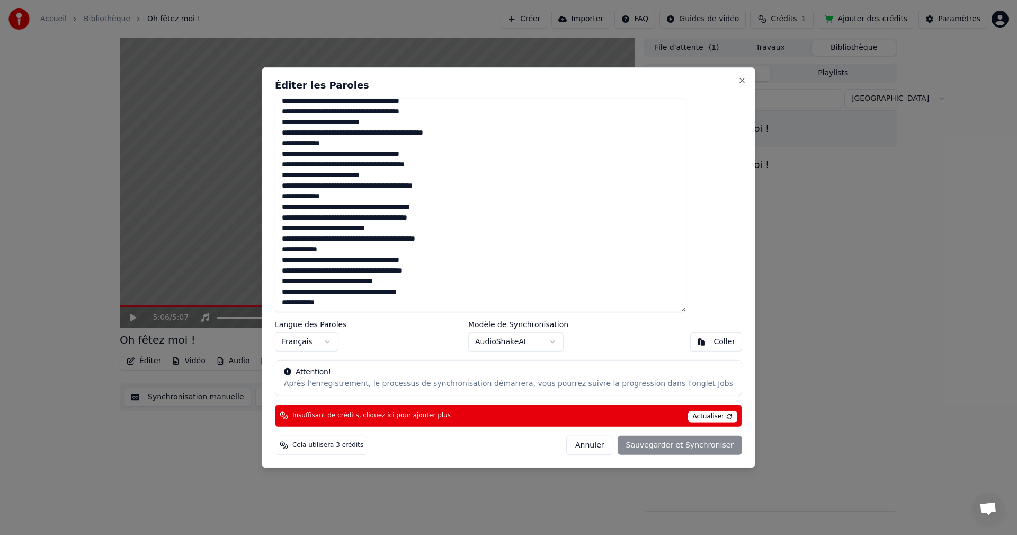
click at [418, 292] on textarea at bounding box center [481, 205] width 412 height 214
click at [454, 290] on textarea at bounding box center [481, 205] width 412 height 214
click at [323, 302] on textarea at bounding box center [481, 205] width 412 height 214
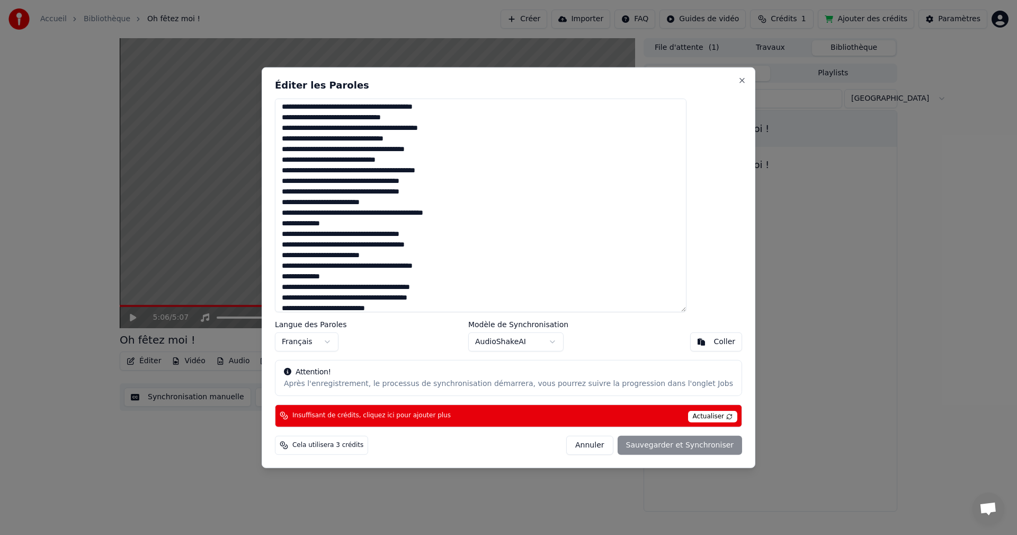
scroll to position [0, 0]
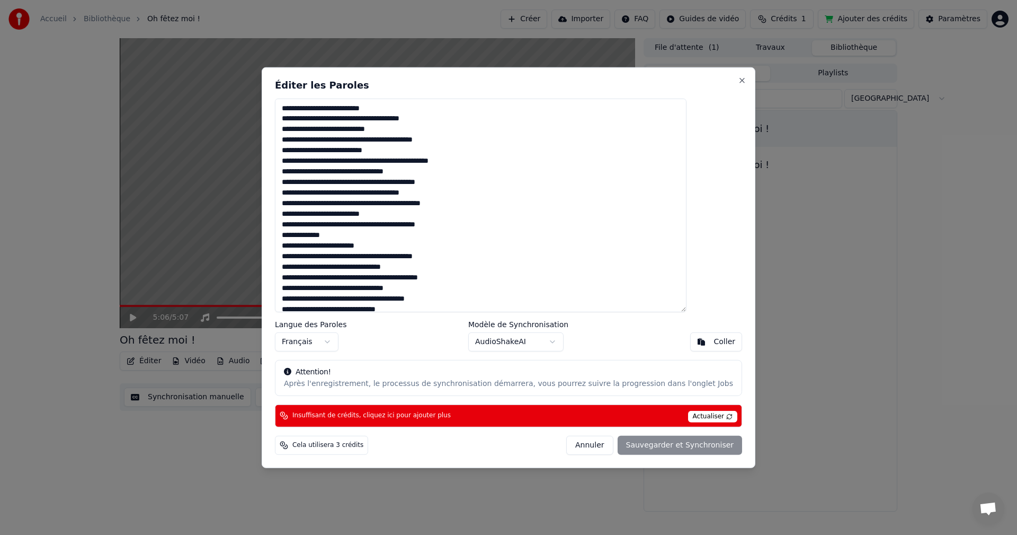
click at [325, 194] on textarea at bounding box center [481, 205] width 412 height 214
click at [373, 193] on textarea at bounding box center [481, 205] width 412 height 214
click at [421, 192] on textarea at bounding box center [481, 205] width 412 height 214
click at [325, 215] on textarea at bounding box center [481, 205] width 412 height 214
click at [373, 214] on textarea at bounding box center [481, 205] width 412 height 214
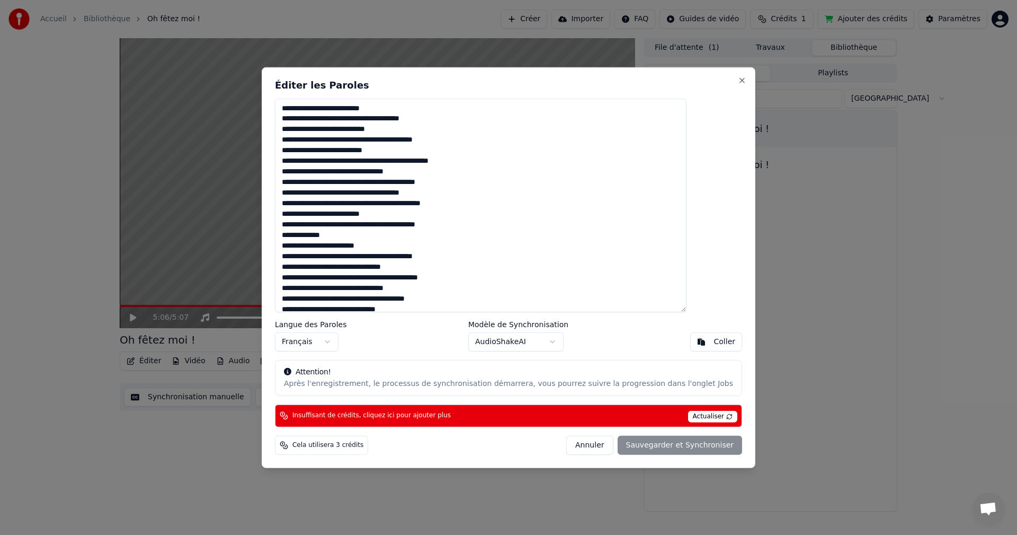
drag, startPoint x: 324, startPoint y: 235, endPoint x: 339, endPoint y: 259, distance: 28.1
click at [324, 235] on textarea at bounding box center [481, 205] width 412 height 214
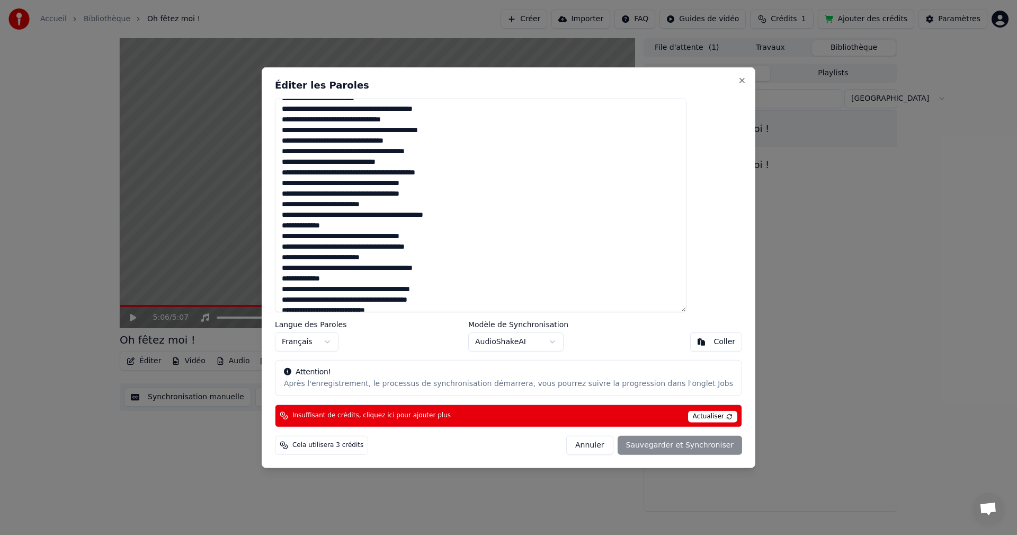
scroll to position [159, 0]
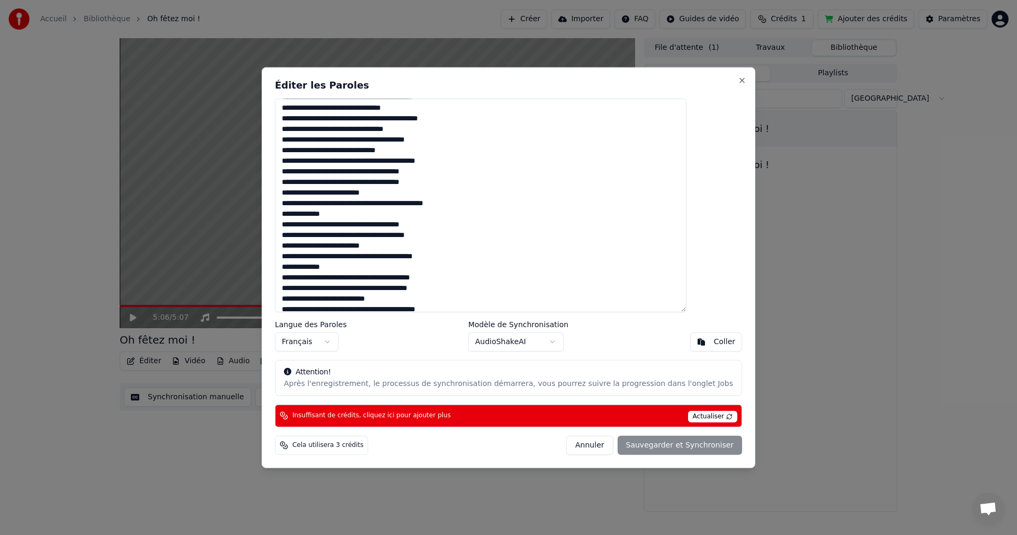
click at [325, 173] on textarea at bounding box center [481, 205] width 412 height 214
click at [374, 171] on textarea at bounding box center [481, 205] width 412 height 214
click at [421, 171] on textarea at bounding box center [481, 205] width 412 height 214
click at [325, 193] on textarea at bounding box center [481, 205] width 412 height 214
click at [372, 191] on textarea at bounding box center [481, 205] width 412 height 214
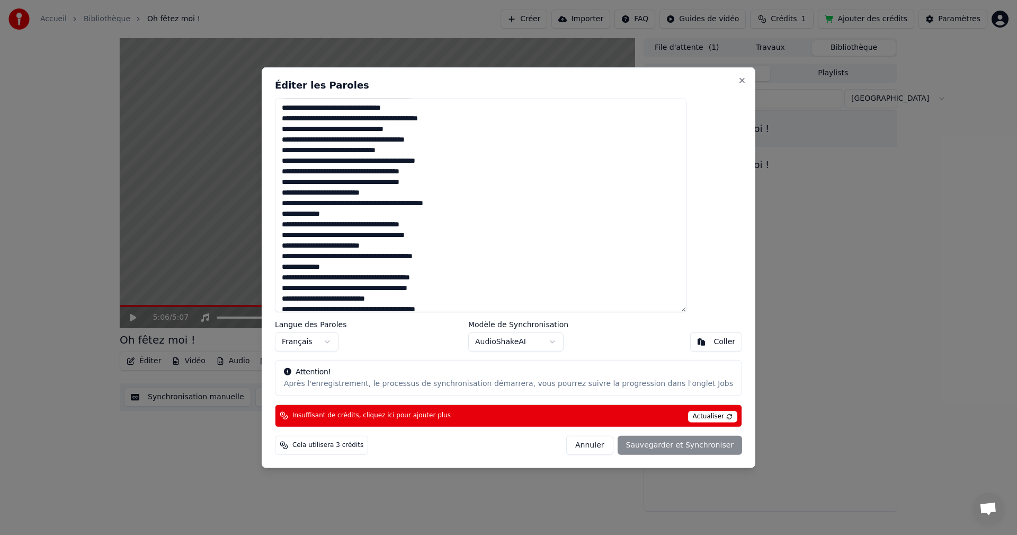
click at [325, 213] on textarea at bounding box center [481, 205] width 412 height 214
click at [323, 224] on textarea at bounding box center [481, 205] width 412 height 214
click at [372, 224] on textarea at bounding box center [481, 205] width 412 height 214
click at [421, 224] on textarea at bounding box center [481, 205] width 412 height 214
click at [325, 265] on textarea at bounding box center [481, 205] width 412 height 214
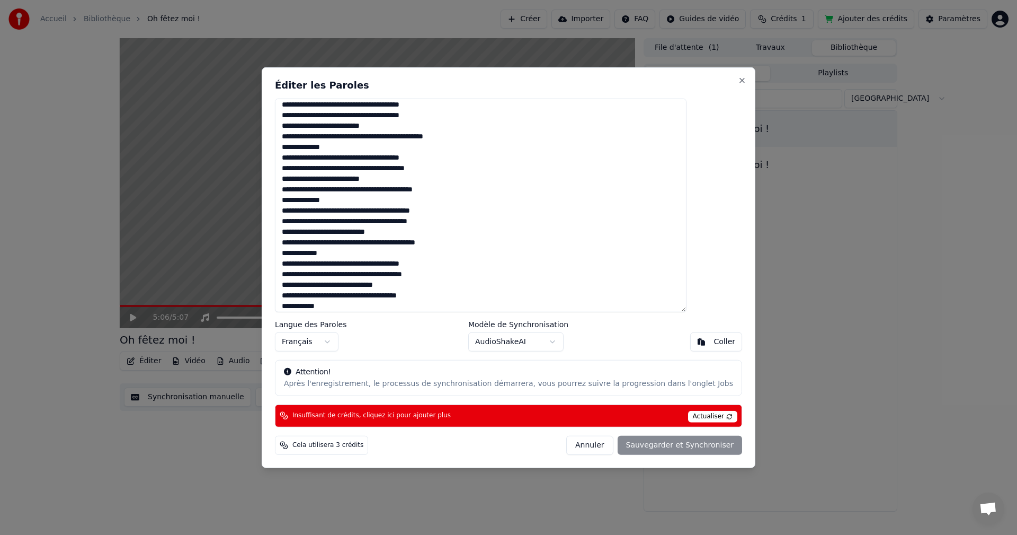
scroll to position [229, 0]
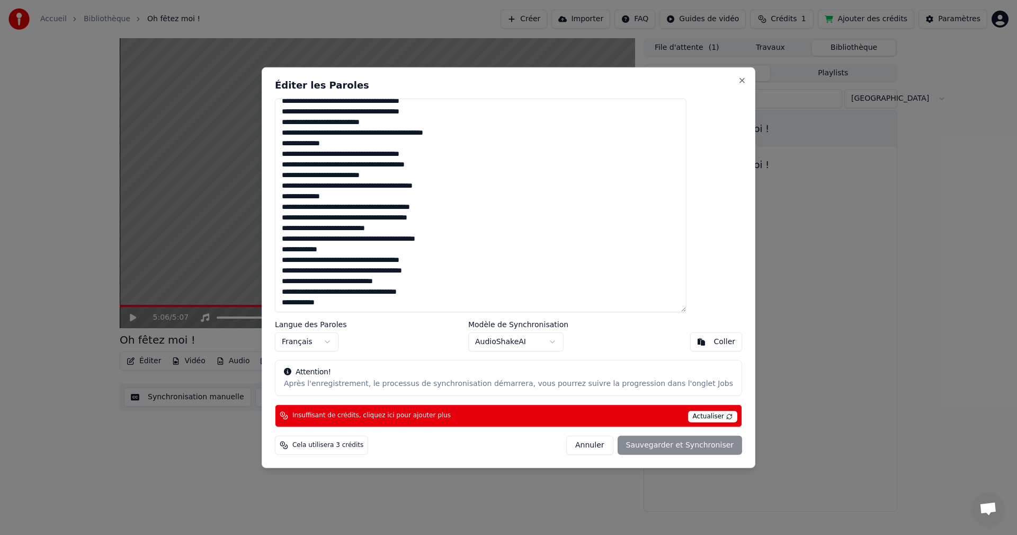
click at [636, 445] on div "Annuler Sauvegarder et Synchroniser" at bounding box center [654, 445] width 176 height 19
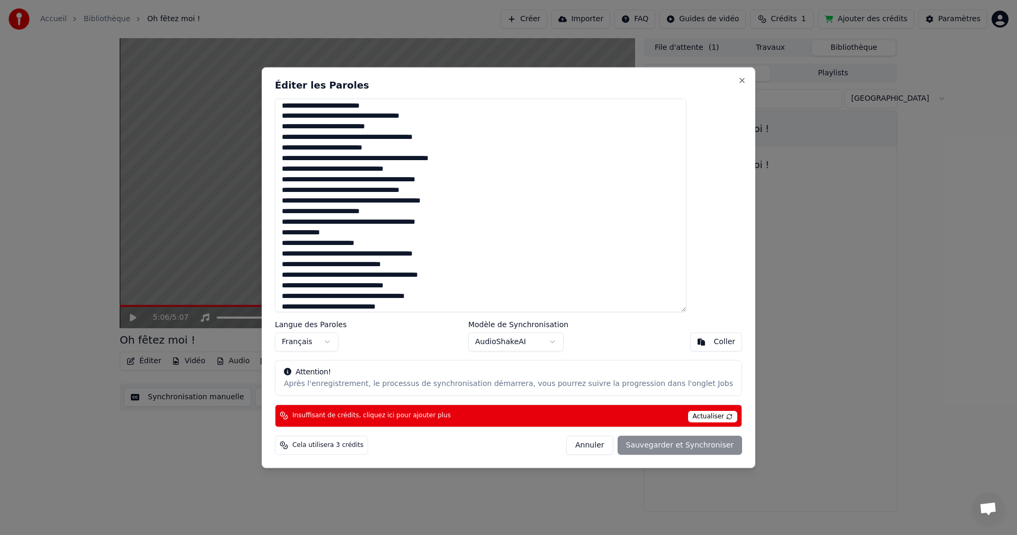
scroll to position [0, 0]
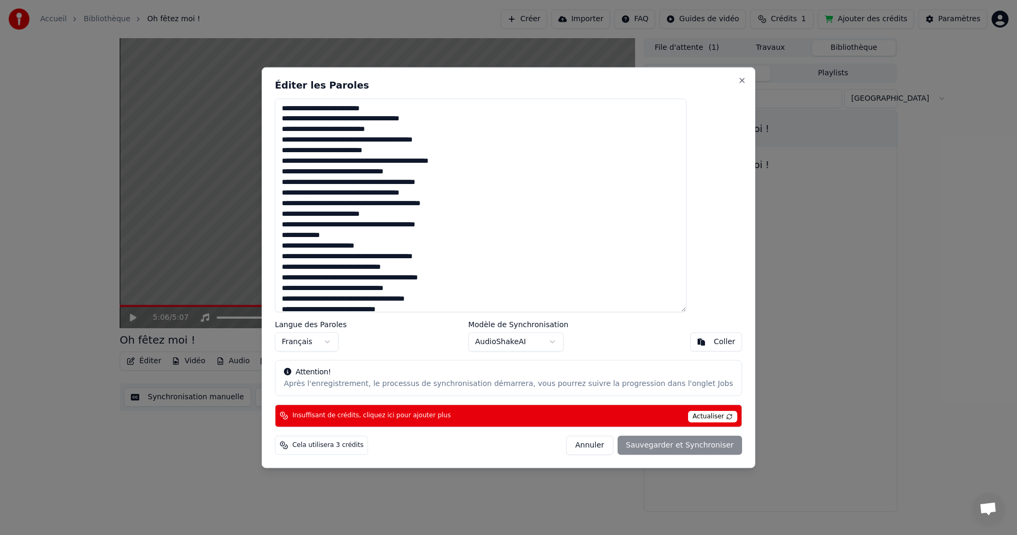
click at [518, 162] on textarea at bounding box center [481, 205] width 412 height 214
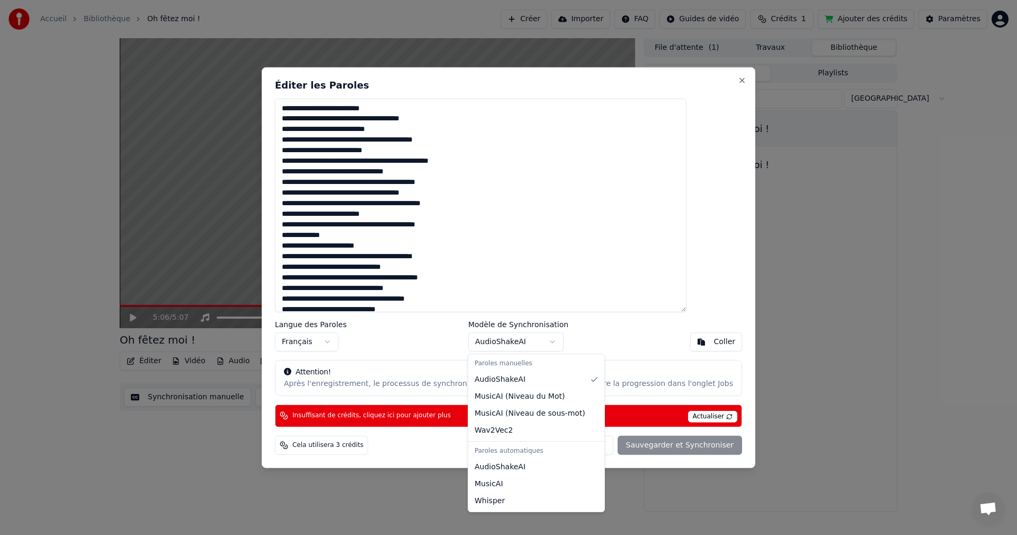
click at [549, 337] on body "Accueil Bibliothèque Oh fêtez moi ! Créer Importer FAQ Guides de vidéo Crédits …" at bounding box center [508, 267] width 1017 height 535
click at [540, 342] on body "Accueil Bibliothèque Oh fêtez moi ! Créer Importer FAQ Guides de vidéo Crédits …" at bounding box center [508, 267] width 1017 height 535
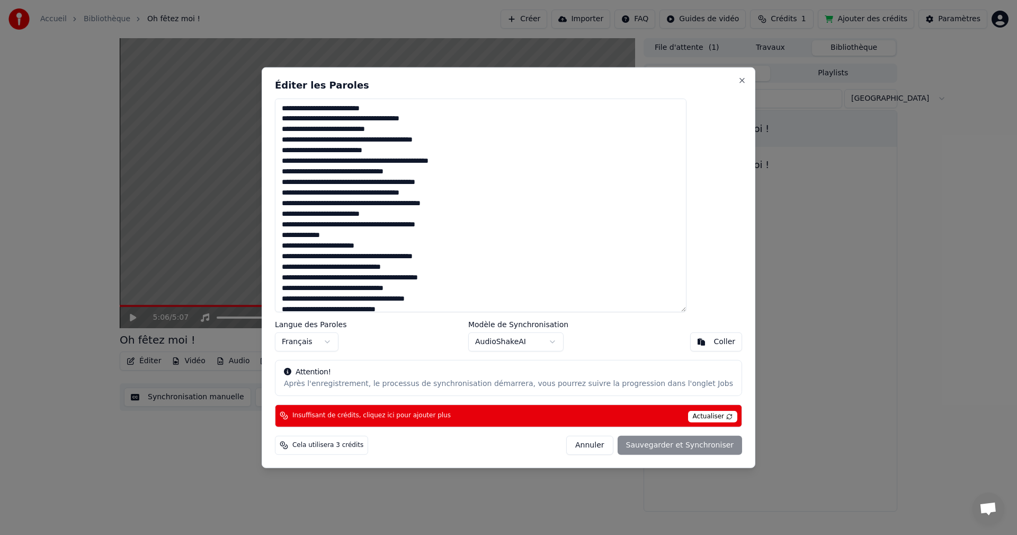
click at [535, 343] on body "Accueil Bibliothèque Oh fêtez moi ! Créer Importer FAQ Guides de vidéo Crédits …" at bounding box center [508, 267] width 1017 height 535
click at [528, 341] on body "Accueil Bibliothèque Oh fêtez moi ! Créer Importer FAQ Guides de vidéo Crédits …" at bounding box center [508, 267] width 1017 height 535
click at [526, 343] on body "Accueil Bibliothèque Oh fêtez moi ! Créer Importer FAQ Guides de vidéo Crédits …" at bounding box center [508, 267] width 1017 height 535
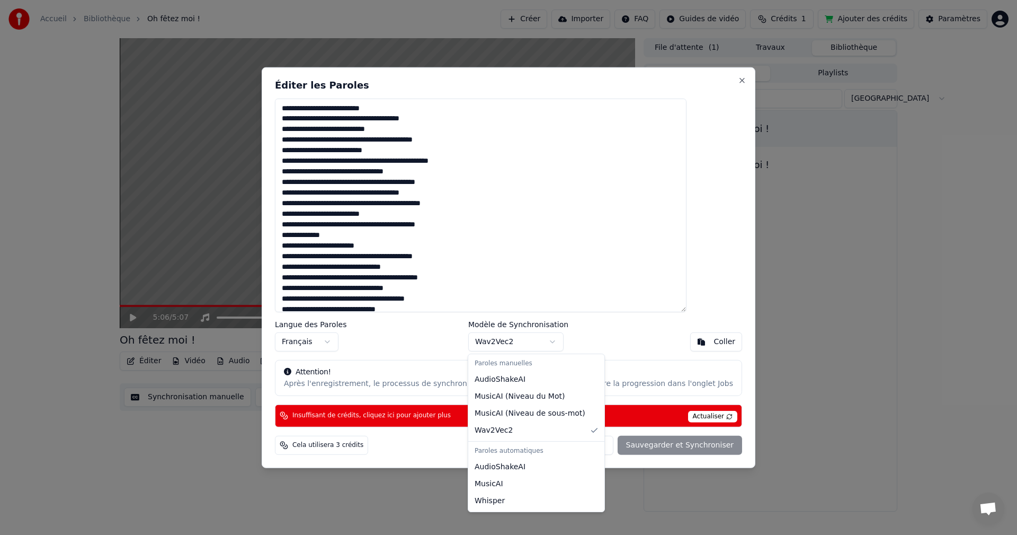
click at [536, 344] on body "Accueil Bibliothèque Oh fêtez moi ! Créer Importer FAQ Guides de vidéo Crédits …" at bounding box center [508, 267] width 1017 height 535
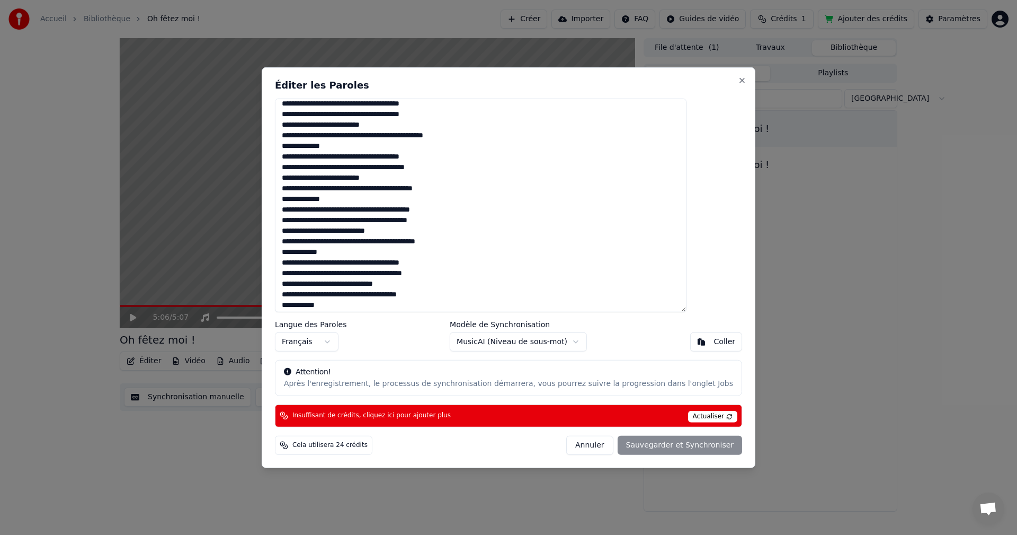
scroll to position [229, 0]
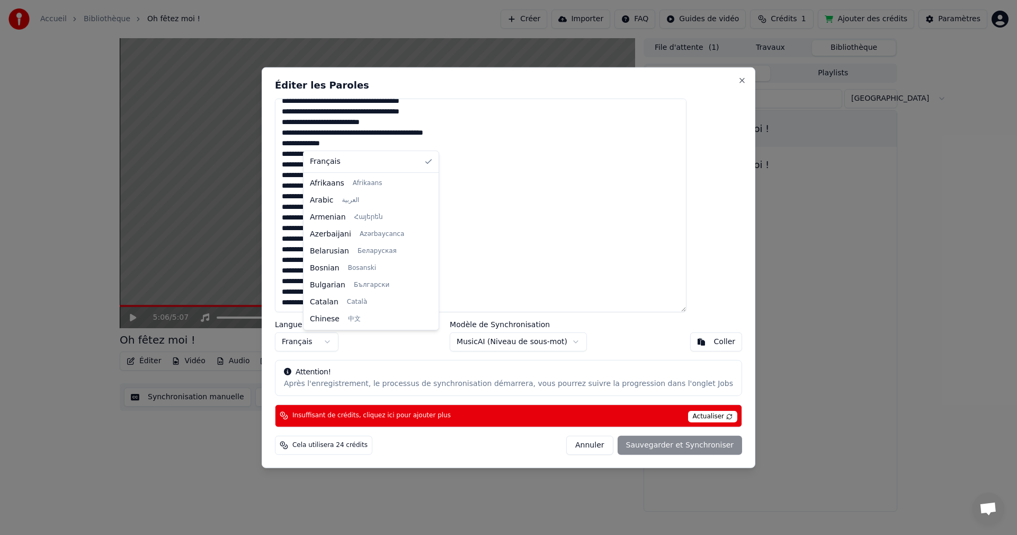
click at [353, 341] on body "Accueil Bibliothèque Oh fêtez moi ! Créer Importer FAQ Guides de vidéo Crédits …" at bounding box center [508, 267] width 1017 height 535
click at [709, 227] on body "Accueil Bibliothèque Oh fêtez moi ! Créer Importer FAQ Guides de vidéo Crédits …" at bounding box center [508, 267] width 1017 height 535
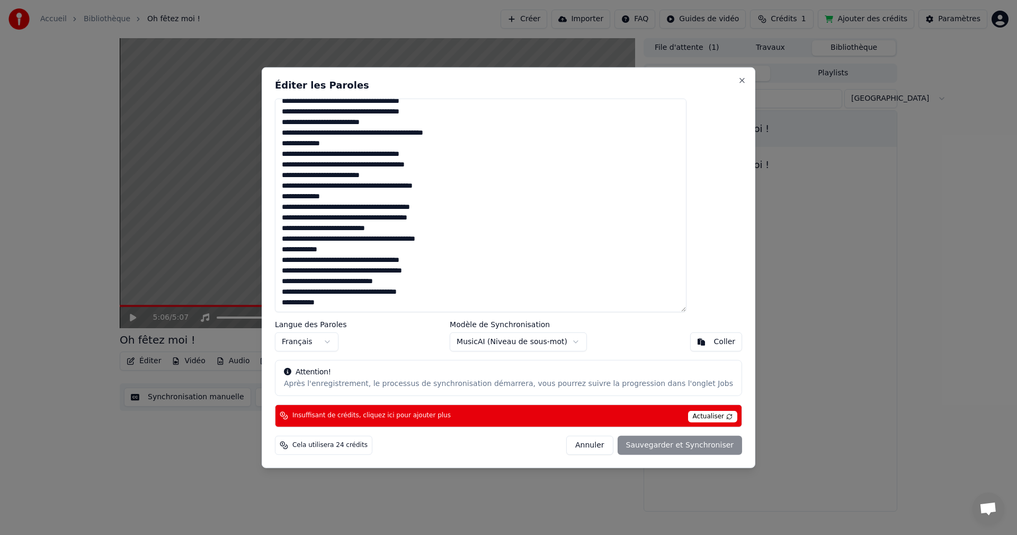
click at [484, 209] on textarea at bounding box center [481, 205] width 412 height 214
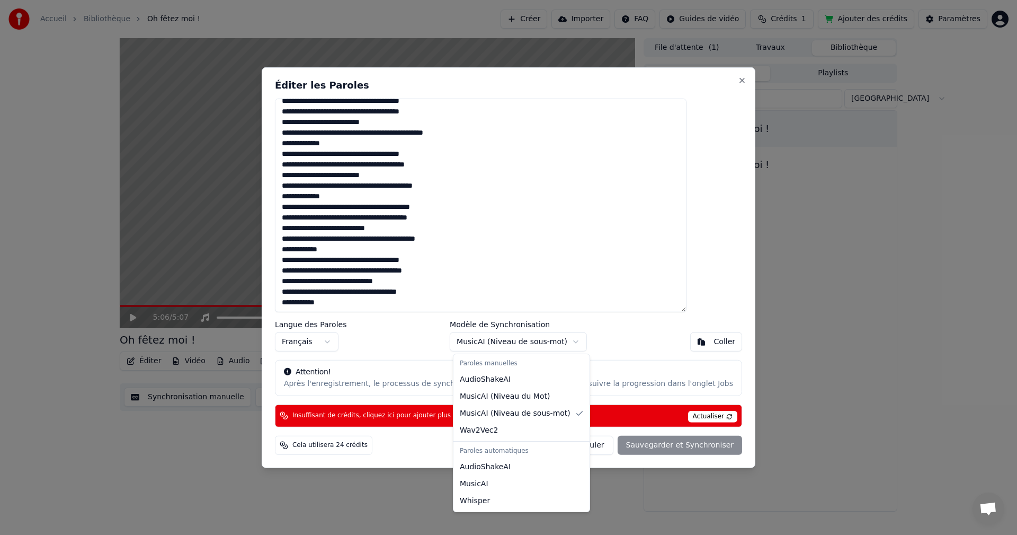
click at [541, 340] on body "Accueil Bibliothèque Oh fêtez moi ! Créer Importer FAQ Guides de vidéo Crédits …" at bounding box center [508, 267] width 1017 height 535
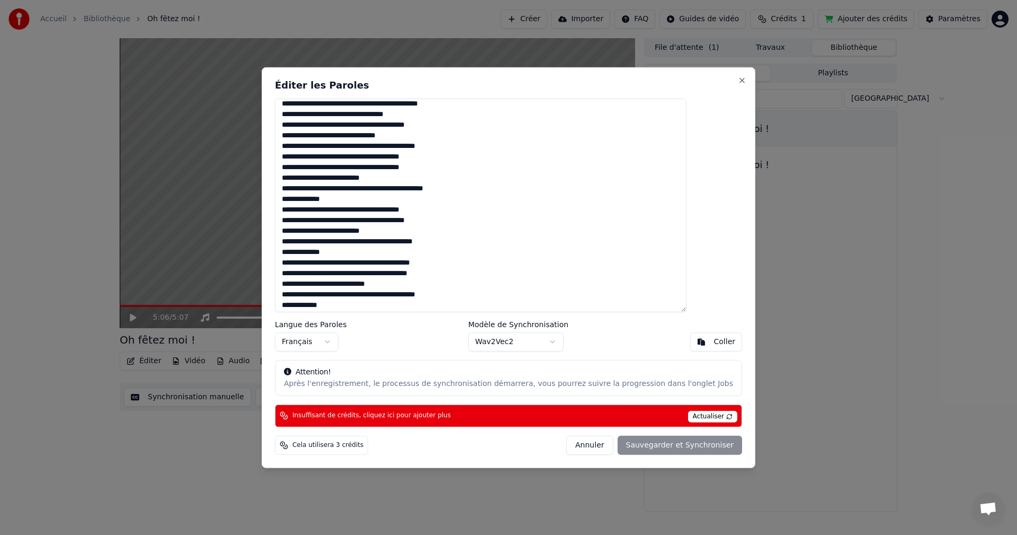
scroll to position [205, 0]
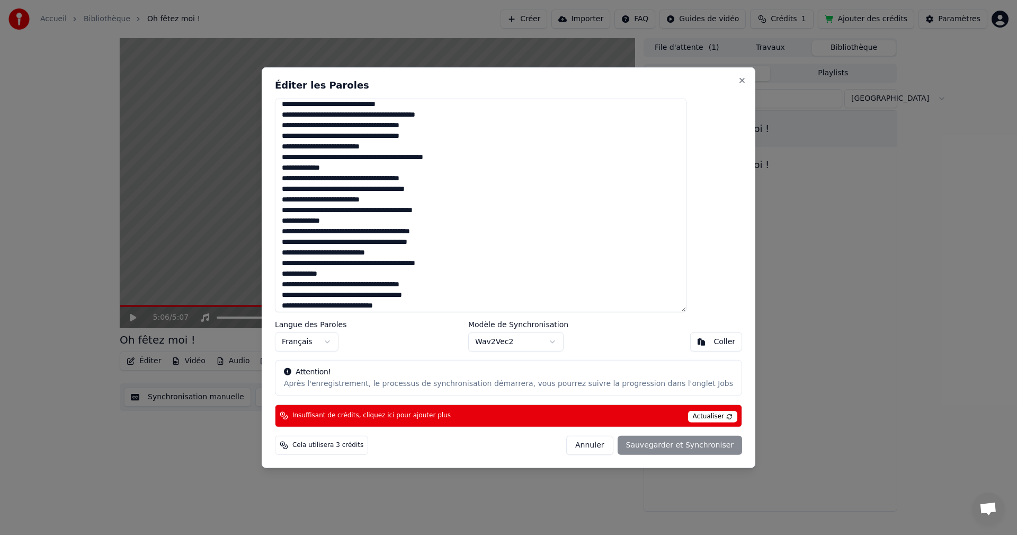
click at [424, 86] on h2 "Éditer les Paroles" at bounding box center [508, 85] width 467 height 10
click at [738, 77] on button "Close" at bounding box center [742, 80] width 8 height 8
type textarea "**********"
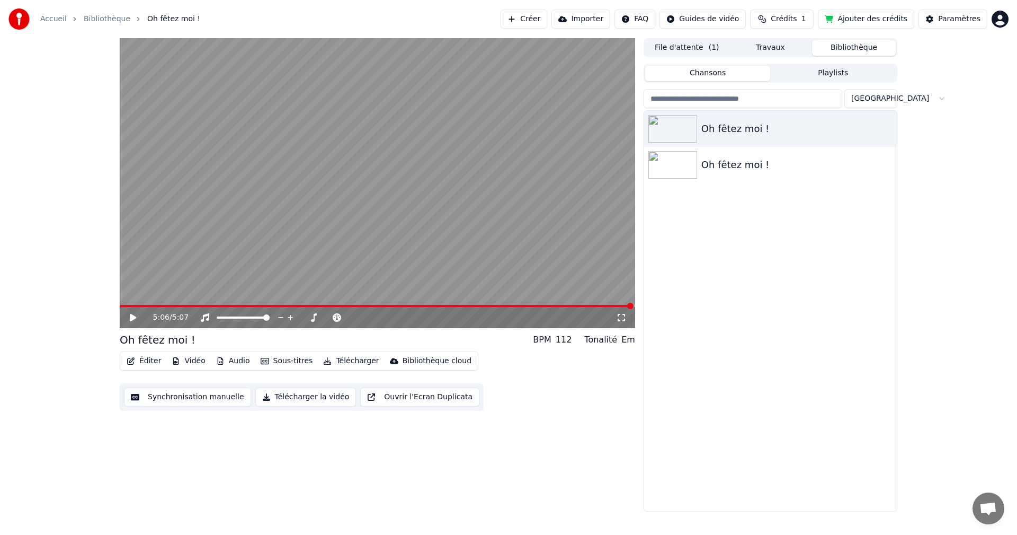
click at [268, 362] on button "Sous-titres" at bounding box center [286, 360] width 61 height 15
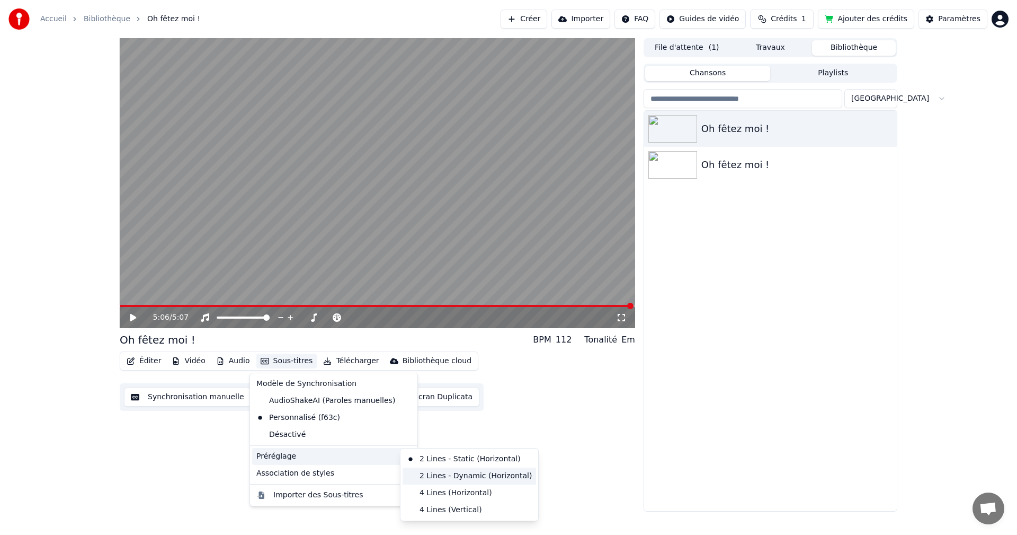
click at [460, 478] on div "2 Lines - Dynamic (Horizontal)" at bounding box center [470, 475] width 134 height 17
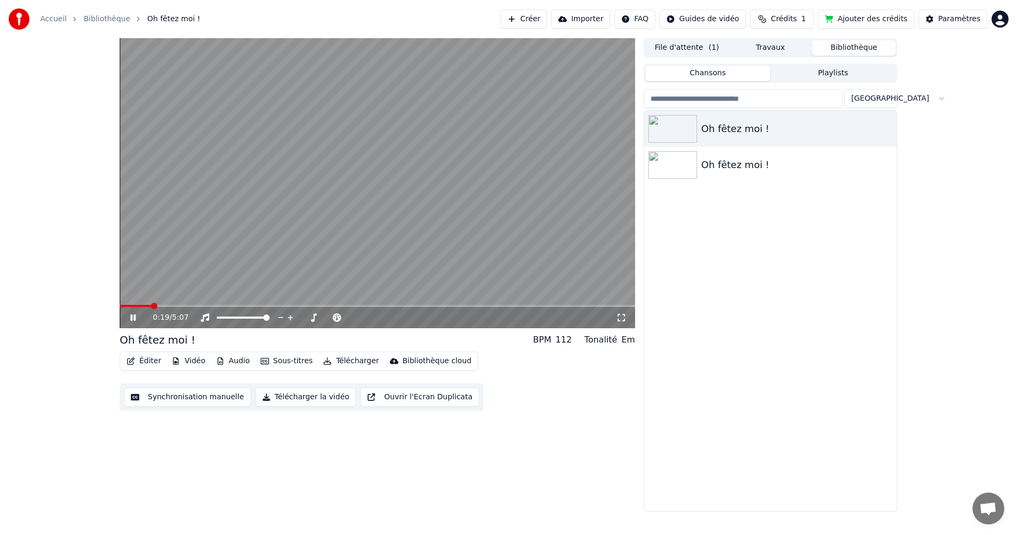
click at [152, 305] on span at bounding box center [378, 306] width 516 height 2
click at [164, 305] on span at bounding box center [378, 306] width 516 height 2
click at [173, 307] on span at bounding box center [378, 306] width 516 height 2
click at [187, 305] on span at bounding box center [378, 306] width 516 height 2
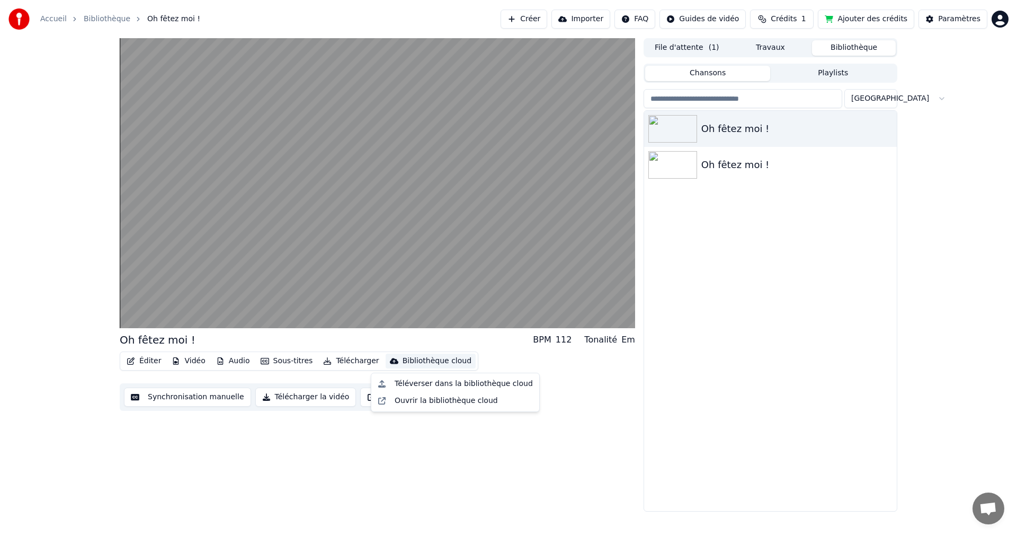
click at [403, 362] on div "Bibliothèque cloud" at bounding box center [437, 361] width 69 height 11
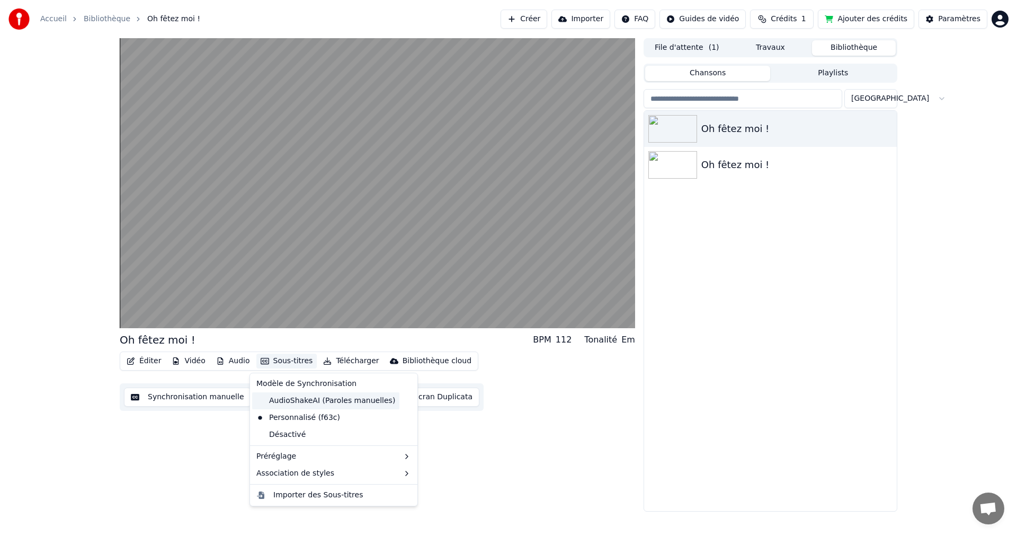
click at [291, 399] on div "AudioShakeAI (Paroles manuelles)" at bounding box center [325, 400] width 147 height 17
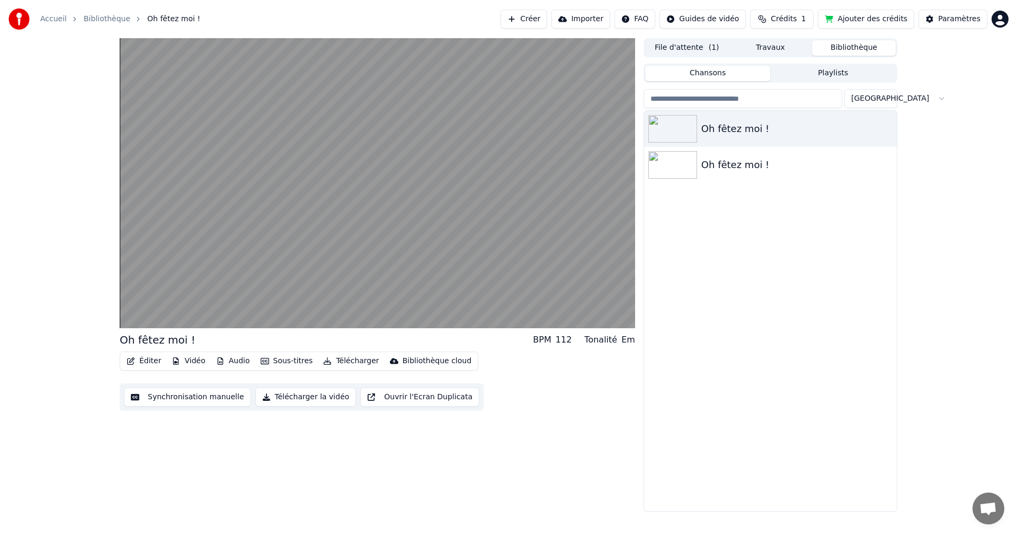
click at [334, 362] on button "Télécharger" at bounding box center [351, 360] width 64 height 15
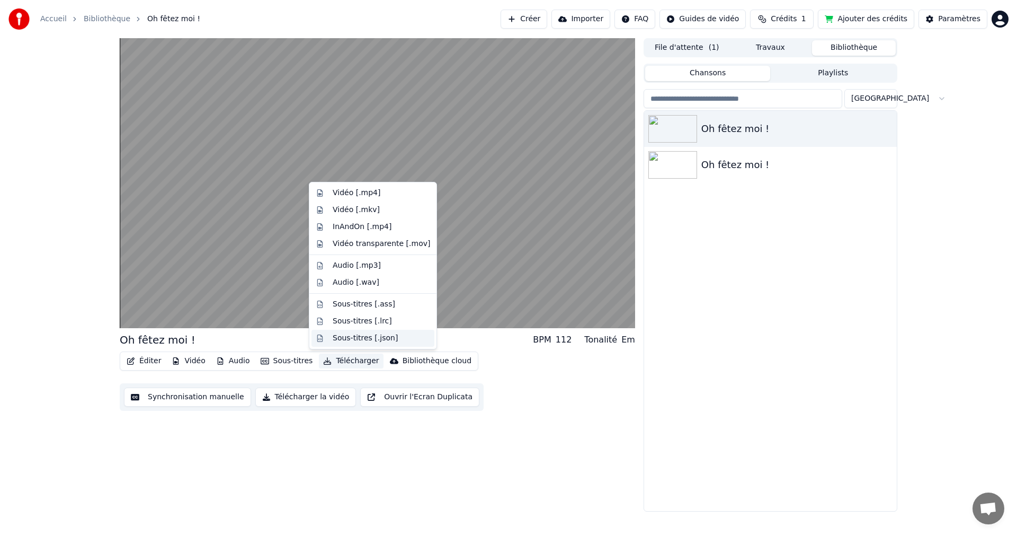
click at [353, 341] on div "Sous-titres [.json]" at bounding box center [365, 338] width 65 height 11
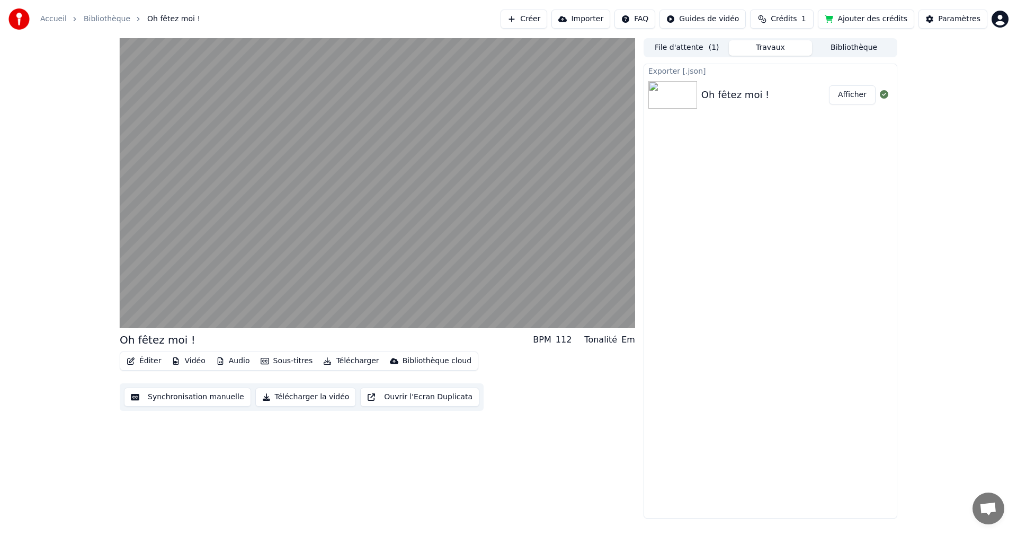
drag, startPoint x: 344, startPoint y: 472, endPoint x: 339, endPoint y: 471, distance: 5.3
click at [344, 472] on div "Oh fêtez moi ! BPM 112 Tonalité Em Éditer Vidéo Audio Sous-titres Télécharger B…" at bounding box center [378, 278] width 516 height 480
click at [200, 398] on button "Synchronisation manuelle" at bounding box center [187, 396] width 127 height 19
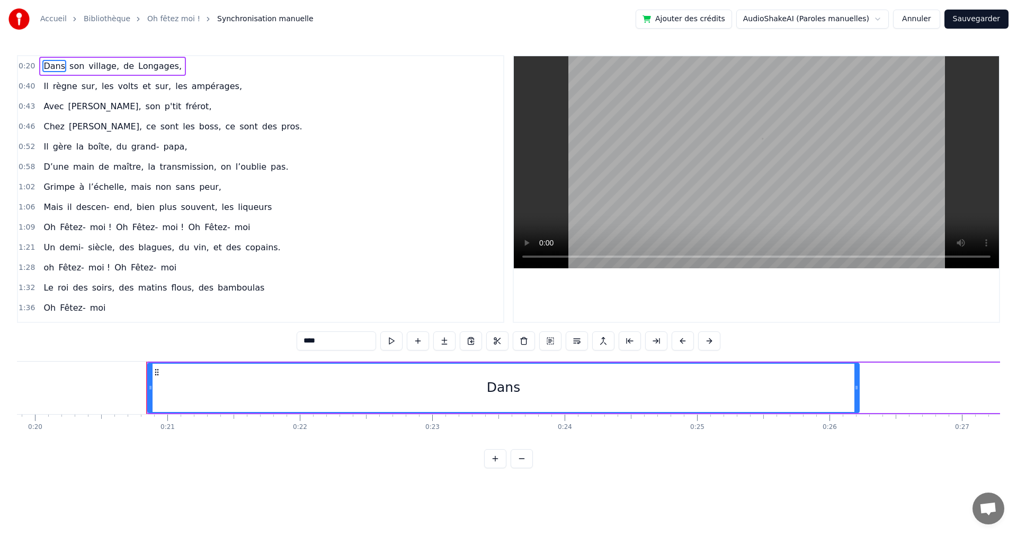
scroll to position [0, 2708]
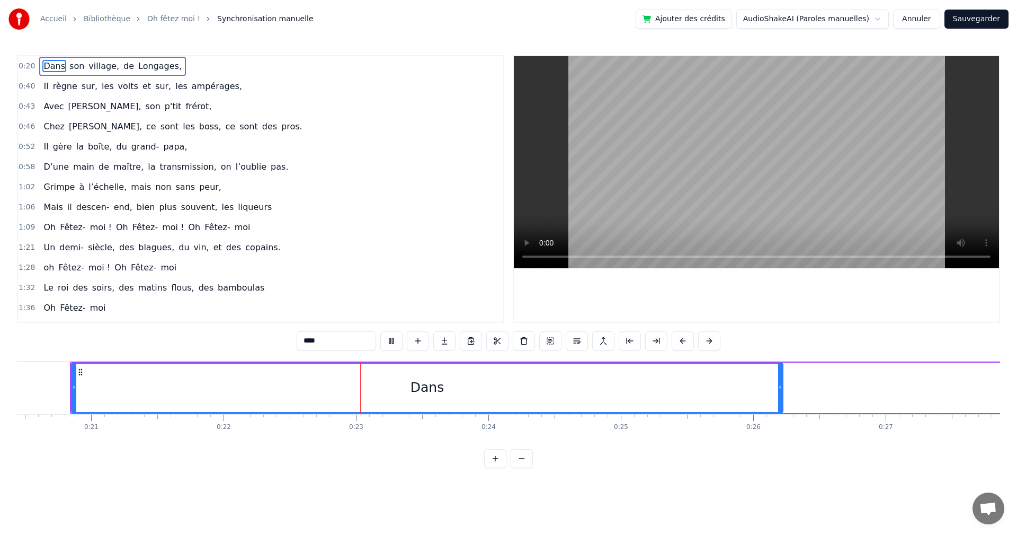
click at [225, 75] on div "0:20 Dans son village, de Longages," at bounding box center [260, 66] width 485 height 20
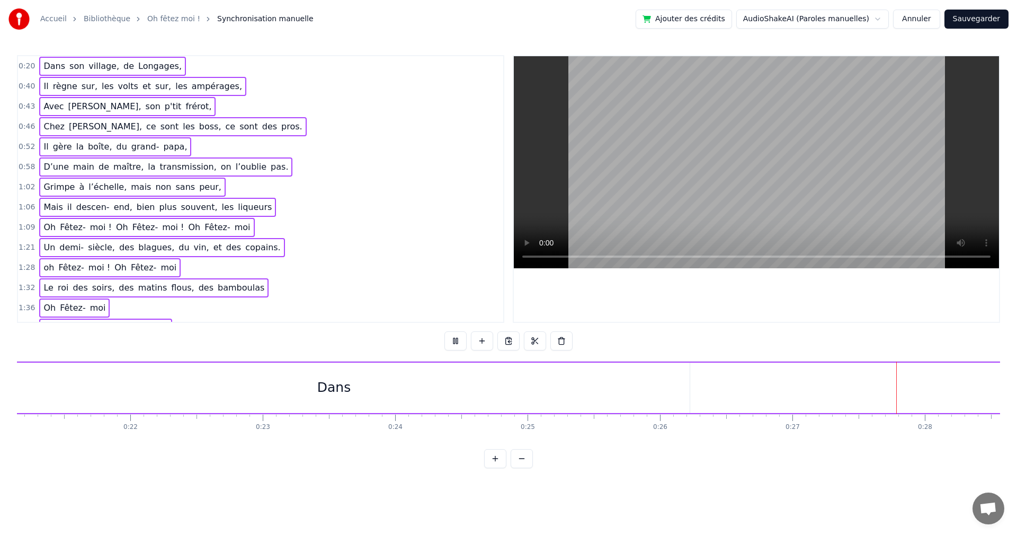
click at [106, 66] on span "village," at bounding box center [103, 66] width 33 height 12
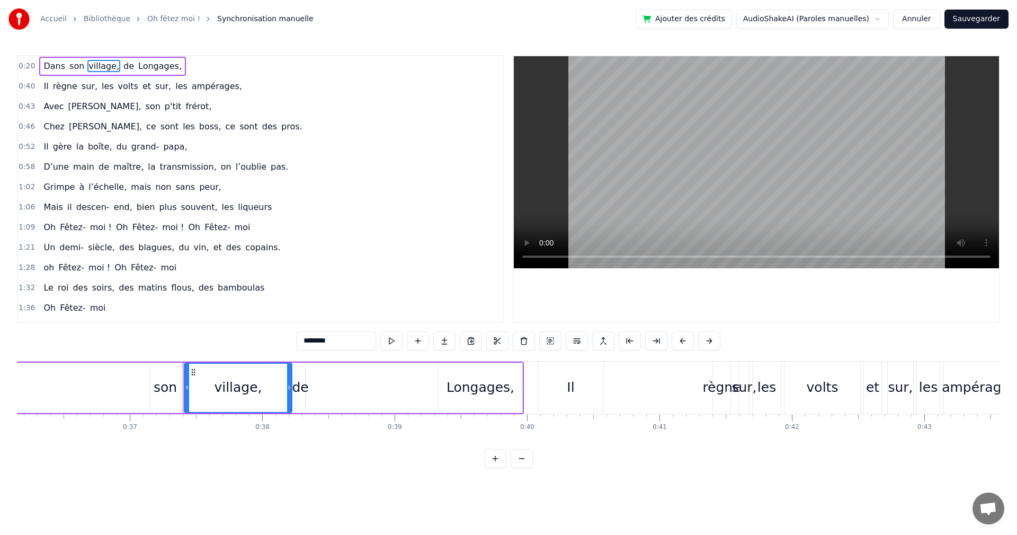
click at [104, 67] on span "village," at bounding box center [103, 66] width 33 height 12
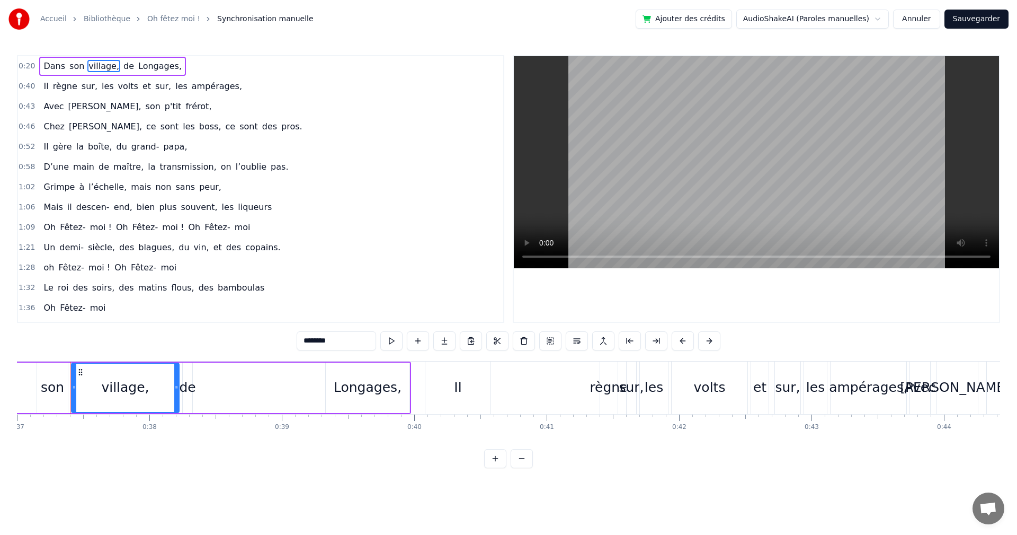
click at [104, 67] on span "village," at bounding box center [103, 66] width 33 height 12
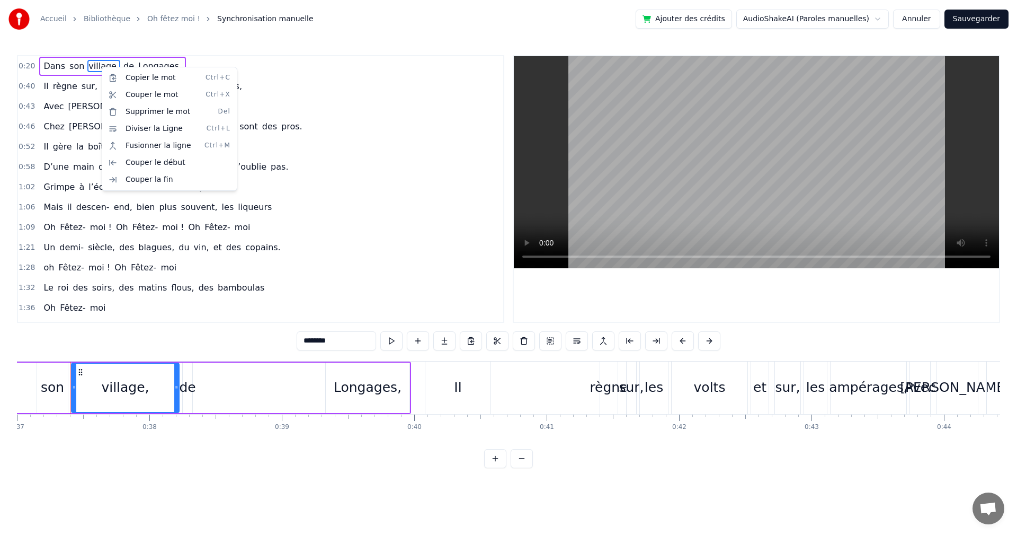
click at [319, 125] on html "Accueil Bibliothèque Oh fêtez moi ! Synchronisation manuelle Ajouter des crédit…" at bounding box center [508, 242] width 1017 height 485
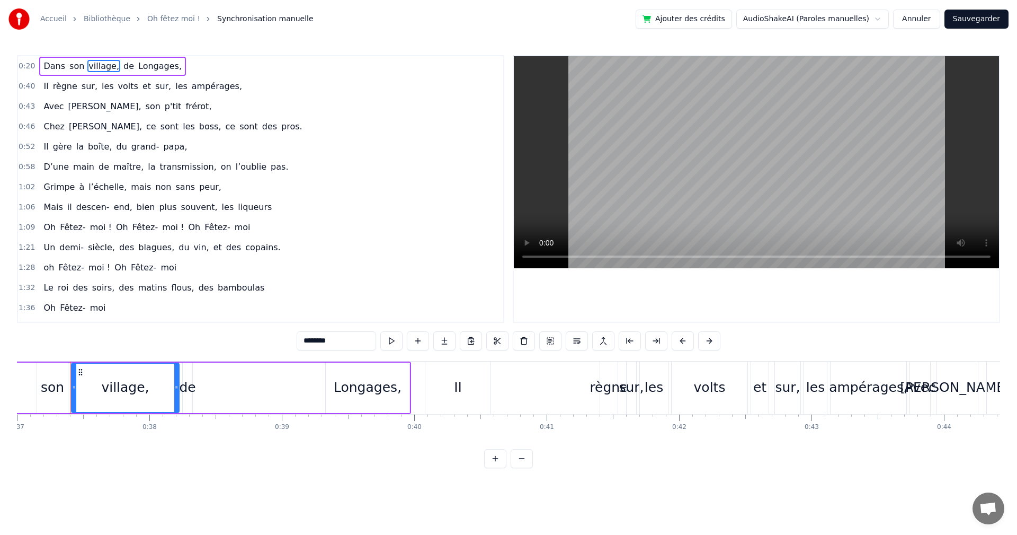
click at [46, 64] on span "Dans" at bounding box center [54, 66] width 24 height 12
type input "****"
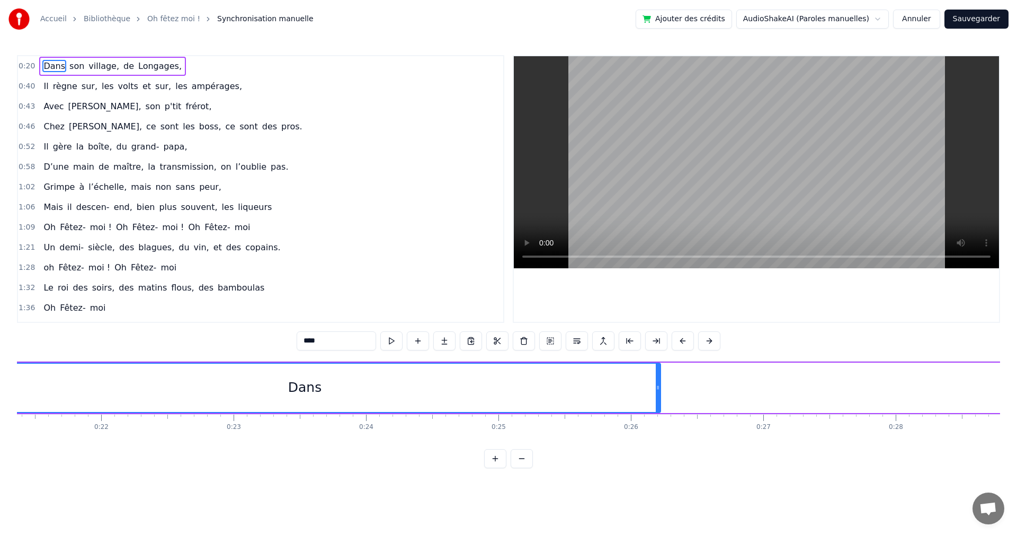
scroll to position [0, 2708]
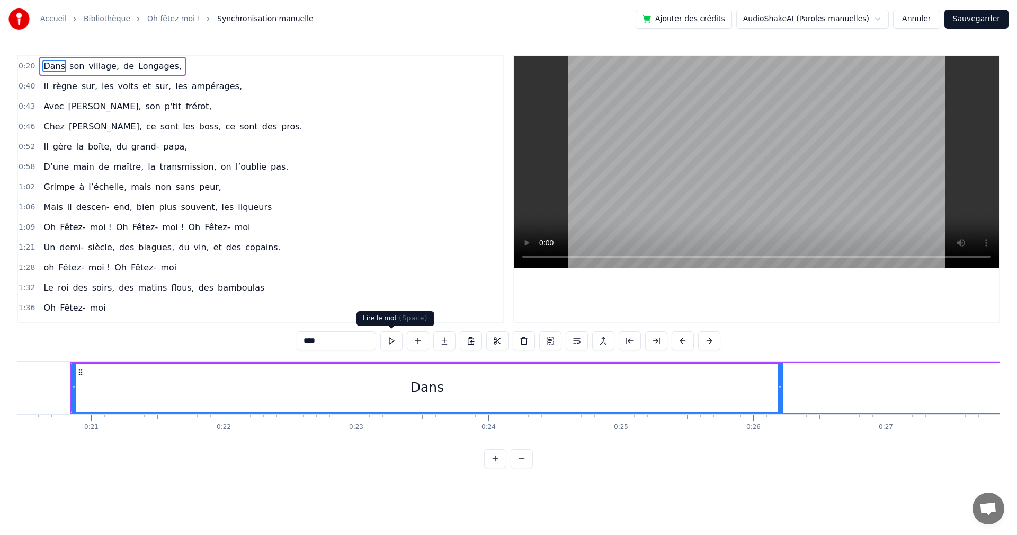
click at [392, 343] on button at bounding box center [391, 340] width 22 height 19
click at [918, 22] on button "Annuler" at bounding box center [916, 19] width 47 height 19
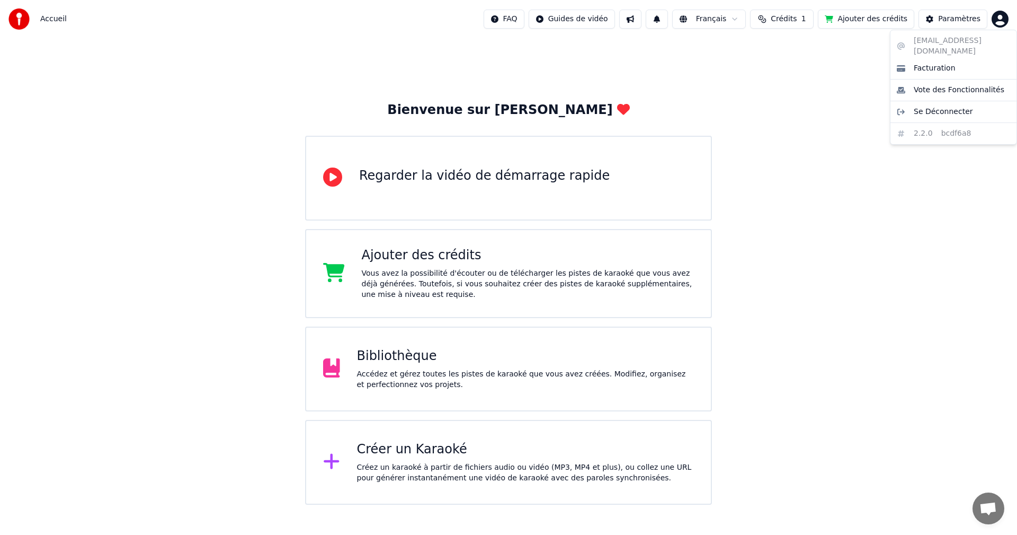
click at [1005, 15] on html "Accueil FAQ Guides de vidéo Français Crédits 1 Ajouter des crédits Paramètres B…" at bounding box center [508, 252] width 1017 height 504
click at [929, 106] on span "Se Déconnecter" at bounding box center [943, 111] width 59 height 11
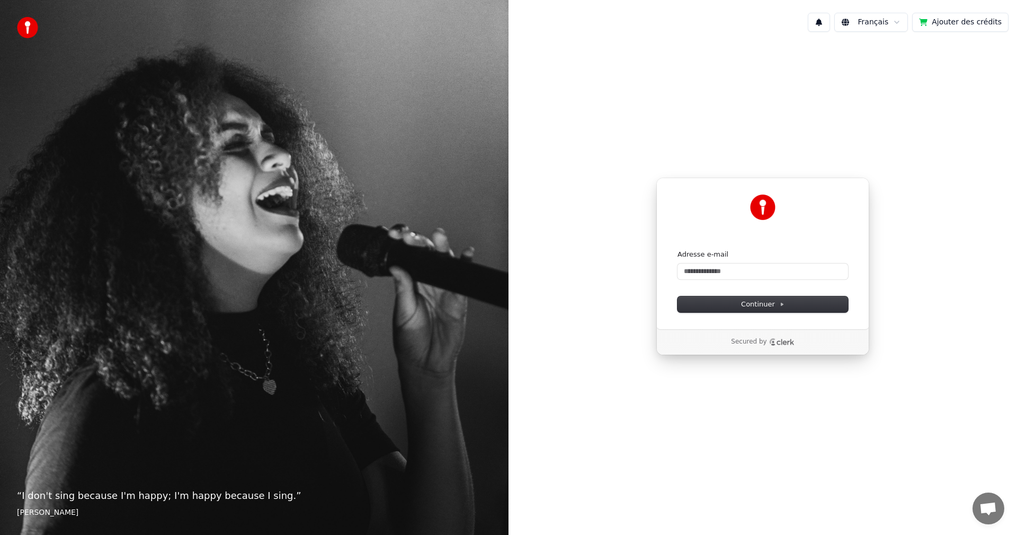
drag, startPoint x: 897, startPoint y: 207, endPoint x: 868, endPoint y: 210, distance: 28.7
click at [897, 207] on div "Continuer avec Google ou Adresse e-mail Continuer Secured by" at bounding box center [763, 266] width 509 height 452
click at [762, 394] on div "Continuer avec Google ou Adresse e-mail Continuer Secured by" at bounding box center [763, 266] width 509 height 452
click at [717, 270] on input "Adresse e-mail" at bounding box center [763, 271] width 171 height 16
click at [759, 300] on span "Continuer" at bounding box center [762, 304] width 43 height 10
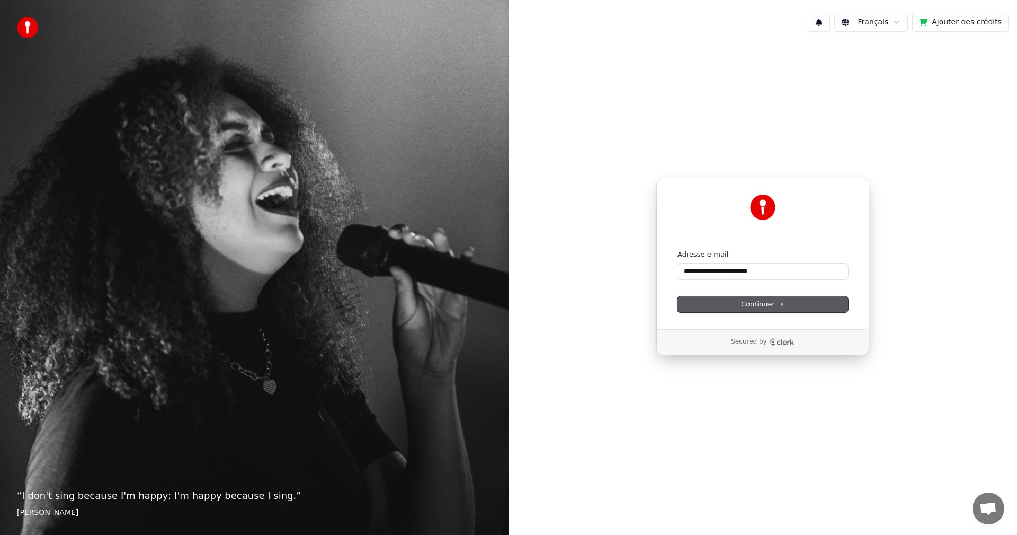
type input "**********"
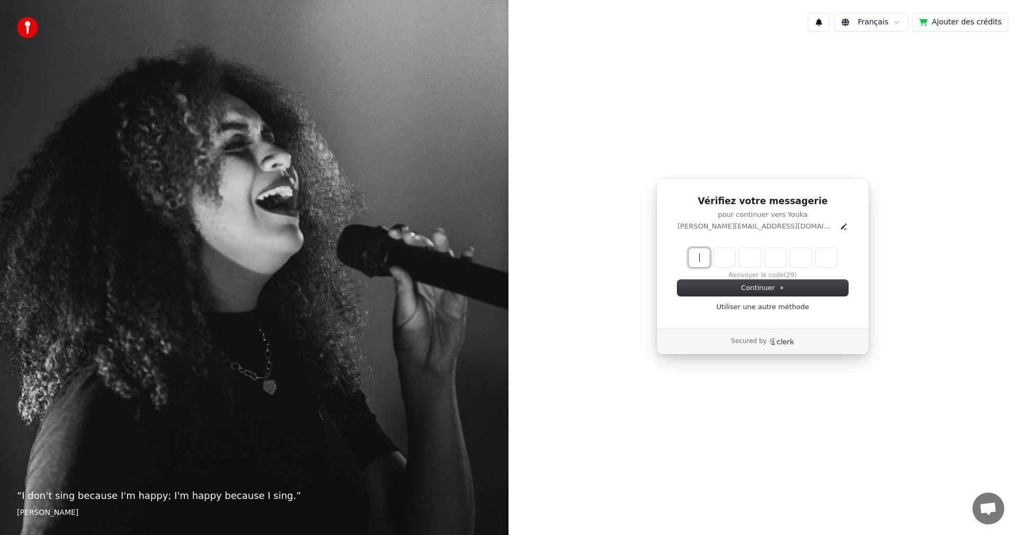
click at [694, 256] on input "Enter verification code" at bounding box center [774, 257] width 170 height 19
type input "******"
